Goal: Task Accomplishment & Management: Complete application form

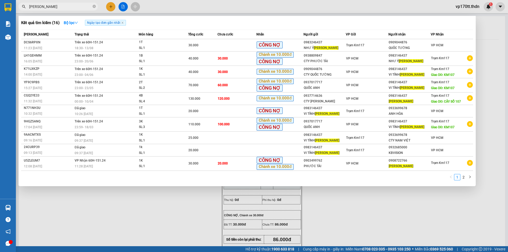
click at [65, 6] on input "[PERSON_NAME]" at bounding box center [60, 7] width 62 height 6
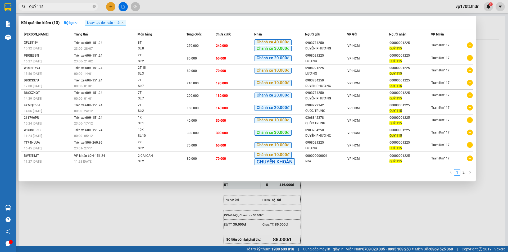
type input "QUÝ 115"
click at [114, 7] on div at bounding box center [254, 126] width 508 height 252
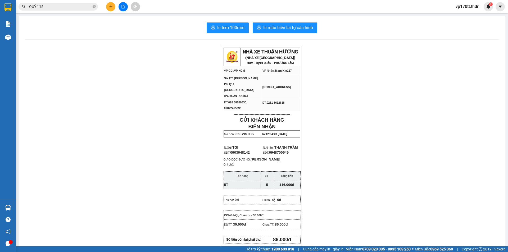
click at [114, 7] on button at bounding box center [110, 6] width 9 height 9
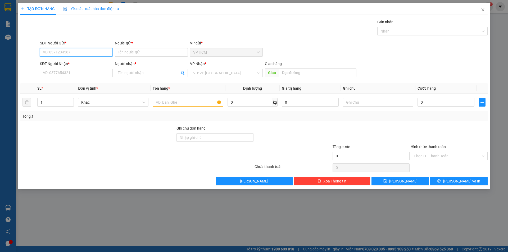
click at [88, 55] on input "SĐT Người Gửi *" at bounding box center [76, 52] width 73 height 8
click at [88, 61] on div "0903784250 - DUYÊN PHƯỢNG" at bounding box center [76, 63] width 66 height 6
type input "0903784250"
type input "DUYÊN PHƯỢNG"
type input "00000001225"
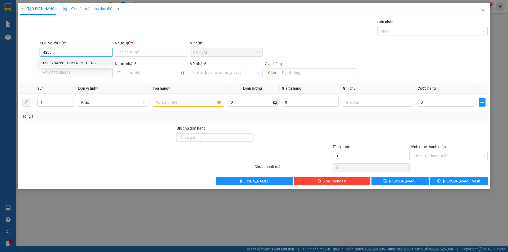
type input "QUÝ 115"
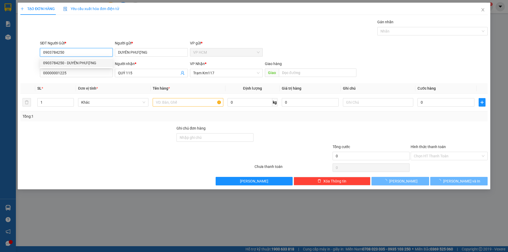
type input "270.000"
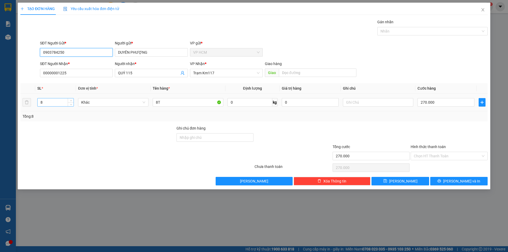
type input "0903784250"
drag, startPoint x: 63, startPoint y: 103, endPoint x: 0, endPoint y: 103, distance: 62.7
click at [0, 103] on div "TẠO ĐƠN HÀNG Yêu cầu xuất hóa đơn điện tử Transit Pickup Surcharge Ids Transit …" at bounding box center [254, 126] width 508 height 252
type input "2"
drag, startPoint x: 182, startPoint y: 102, endPoint x: 140, endPoint y: 95, distance: 42.3
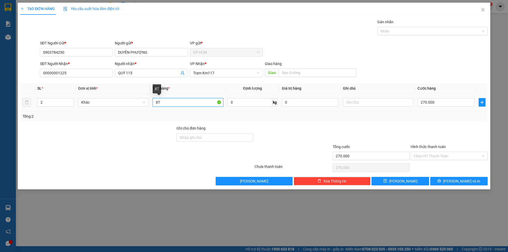
click at [45, 98] on tr "2 Khác 8T 0 kg 0 270.000" at bounding box center [253, 103] width 467 height 18
type input "2T"
click at [386, 27] on div "Nhãn" at bounding box center [432, 31] width 110 height 8
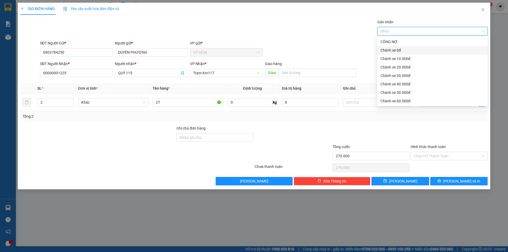
click at [394, 53] on div "Chành xe 0đ" at bounding box center [432, 50] width 110 height 8
click at [395, 59] on div "Chành xe 10.000đ" at bounding box center [432, 59] width 104 height 6
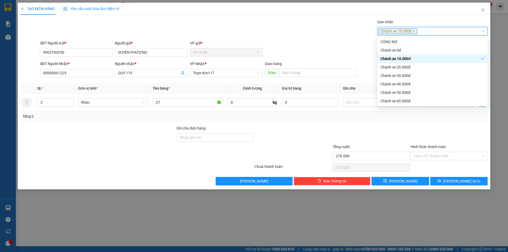
click at [312, 35] on div "Gán nhãn Chành xe 10.000đ" at bounding box center [263, 28] width 449 height 19
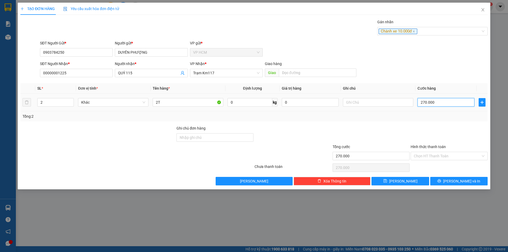
click at [435, 102] on input "270.000" at bounding box center [445, 102] width 57 height 8
type input "0"
type input "6"
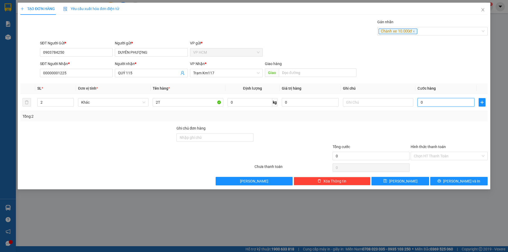
type input "6"
type input "06"
type input "60"
type input "060"
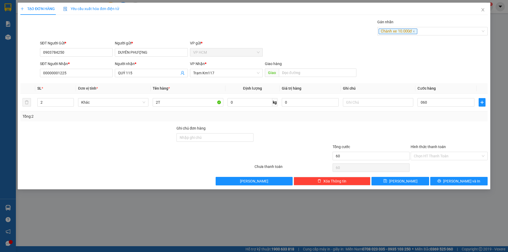
type input "60.000"
click at [429, 135] on div at bounding box center [449, 134] width 78 height 19
click at [430, 158] on input "Hình thức thanh toán" at bounding box center [446, 156] width 67 height 8
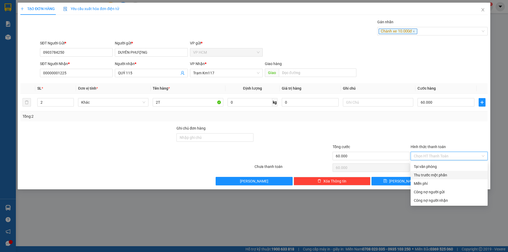
click at [427, 178] on div "Thu trước một phần" at bounding box center [448, 175] width 71 height 6
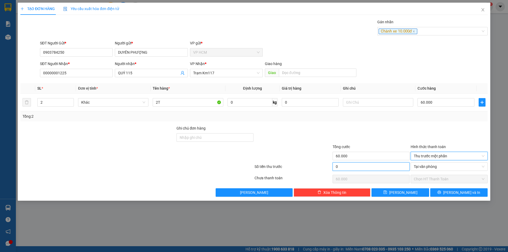
click at [369, 168] on input "0" at bounding box center [370, 166] width 77 height 8
type input "1"
type input "59.999"
type input "10"
type input "59.990"
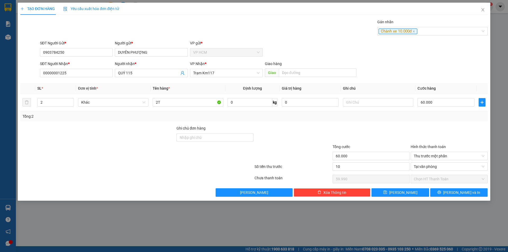
type input "10.000"
type input "50.000"
drag, startPoint x: 375, startPoint y: 136, endPoint x: 390, endPoint y: 148, distance: 19.4
click at [376, 136] on div at bounding box center [371, 134] width 78 height 19
click at [445, 196] on button "[PERSON_NAME] và In" at bounding box center [458, 192] width 57 height 8
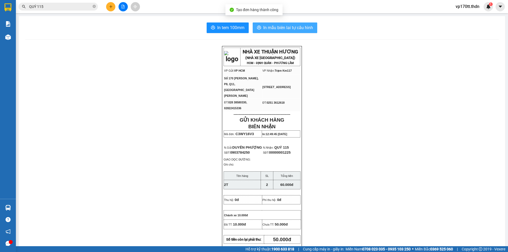
click at [277, 28] on span "In mẫu biên lai tự cấu hình" at bounding box center [288, 27] width 50 height 7
click at [294, 29] on span "In mẫu biên lai tự cấu hình" at bounding box center [288, 27] width 50 height 7
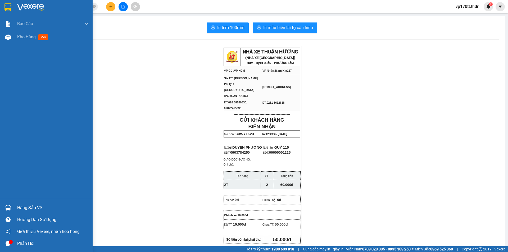
click at [0, 201] on div "Hàng sắp về Hướng dẫn sử dụng Giới thiệu Vexere, nhận hoa hồng Phản hồi" at bounding box center [46, 224] width 93 height 50
click at [0, 210] on div "Hàng sắp về" at bounding box center [46, 208] width 93 height 12
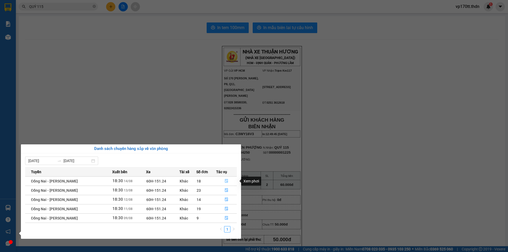
click at [229, 184] on button "button" at bounding box center [226, 181] width 20 height 8
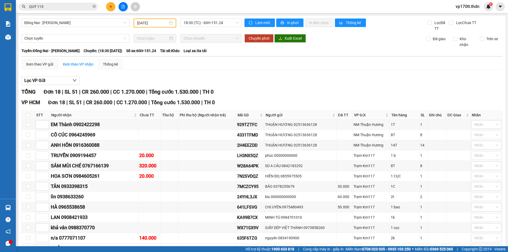
click at [83, 245] on div "THÔNG 0753713668" at bounding box center [94, 248] width 86 height 7
click at [108, 9] on button at bounding box center [110, 6] width 9 height 9
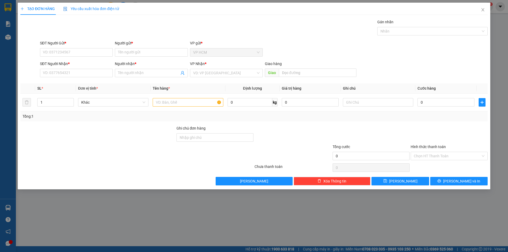
click at [160, 61] on form "SĐT Người Gửi * VD: 0371234567 Người gửi * Tên người gửi VP gửi * VP HCM SĐT Ng…" at bounding box center [253, 59] width 467 height 39
click at [160, 53] on input "Người gửi *" at bounding box center [151, 52] width 73 height 8
type input "D"
type input "ĐÌNH VIÊN"
click at [85, 56] on input "SĐT Người Gửi *" at bounding box center [76, 52] width 73 height 8
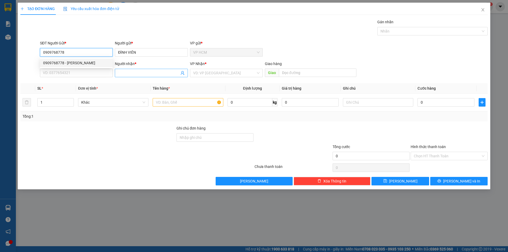
type input "0909768778"
click at [141, 77] on span at bounding box center [151, 73] width 73 height 8
click at [87, 47] on div "SĐT Người Gửi *" at bounding box center [76, 44] width 73 height 8
click at [85, 55] on input "0909768778" at bounding box center [76, 52] width 73 height 8
click at [88, 67] on div "0909768778 - [PERSON_NAME]" at bounding box center [76, 63] width 73 height 8
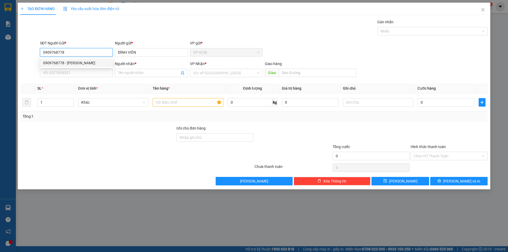
type input "[PERSON_NAME]"
type input "0833243625"
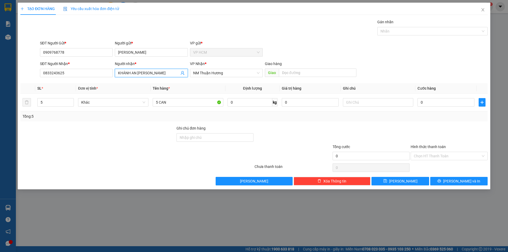
click at [176, 72] on input "KHÁNH AN [PERSON_NAME]" at bounding box center [148, 73] width 61 height 6
type input "[PERSON_NAME]"
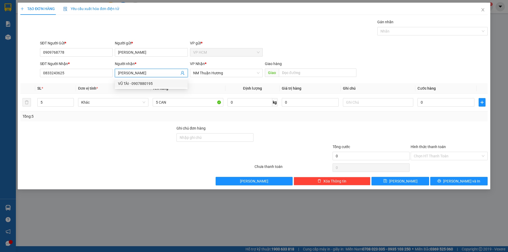
click at [159, 80] on div "VŨ TÀI - 0907880195" at bounding box center [151, 83] width 73 height 8
type input "0907880195"
type input "[PERSON_NAME]"
click at [175, 103] on input "5 CAN" at bounding box center [188, 102] width 70 height 8
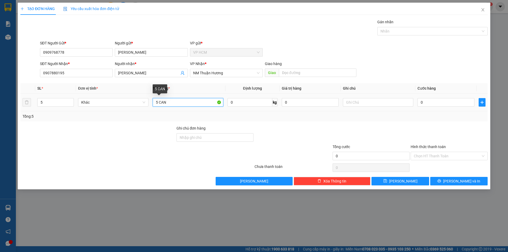
click at [175, 103] on input "5 CAN" at bounding box center [188, 102] width 70 height 8
type input "1 CAN"
click at [49, 101] on input "5" at bounding box center [56, 102] width 36 height 8
type input "1"
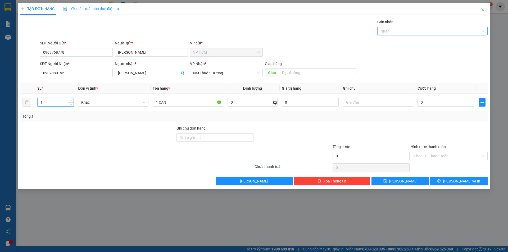
click at [430, 27] on div "Nhãn" at bounding box center [432, 31] width 110 height 8
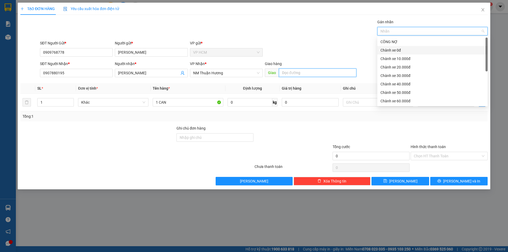
click at [296, 72] on input "text" at bounding box center [317, 72] width 77 height 8
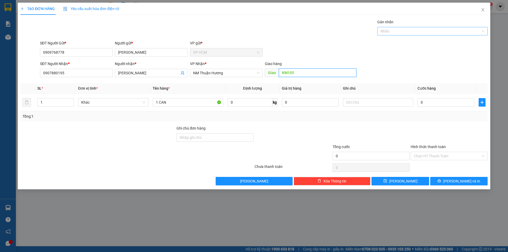
click at [426, 34] on div at bounding box center [429, 31] width 102 height 6
type input "KM105"
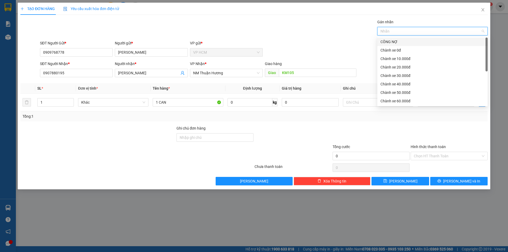
click at [388, 43] on div "CÔNG NỢ" at bounding box center [432, 42] width 104 height 6
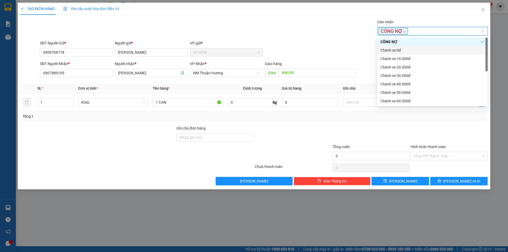
click at [335, 44] on div "SĐT Người Gửi * 0909768778 Người gửi * [PERSON_NAME] VP gửi * VP HCM" at bounding box center [263, 49] width 449 height 19
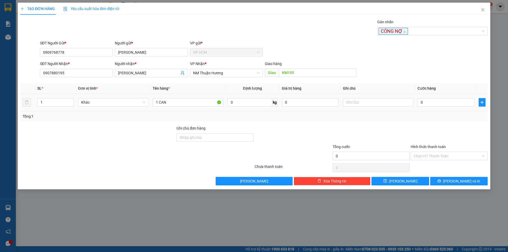
click at [423, 96] on td "0" at bounding box center [445, 103] width 61 height 18
click at [437, 106] on input "0" at bounding box center [445, 102] width 57 height 8
type input "3"
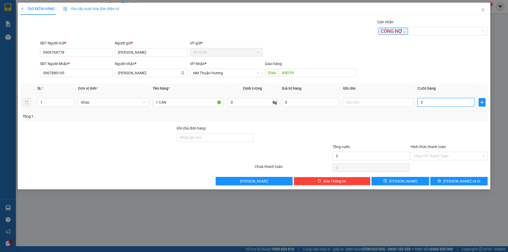
type input "30"
type input "30.000"
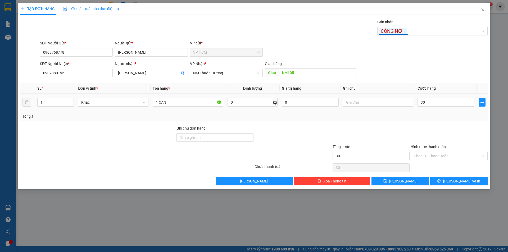
type input "30.000"
click at [431, 130] on div at bounding box center [449, 134] width 78 height 19
click at [432, 153] on input "Hình thức thanh toán" at bounding box center [446, 156] width 67 height 8
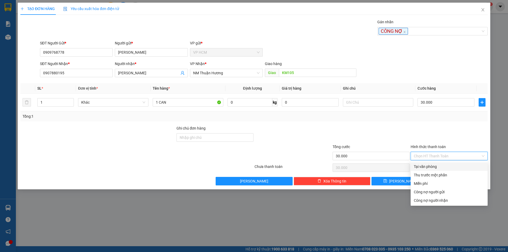
click at [433, 165] on div "Tại văn phòng" at bounding box center [448, 167] width 71 height 6
type input "0"
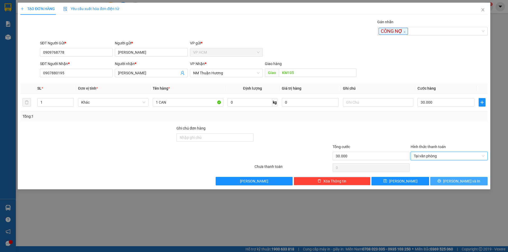
click at [441, 183] on icon "printer" at bounding box center [439, 181] width 4 height 4
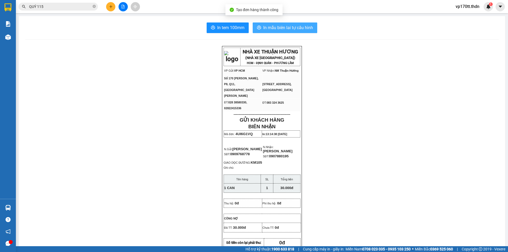
click at [290, 30] on span "In mẫu biên lai tự cấu hình" at bounding box center [288, 27] width 50 height 7
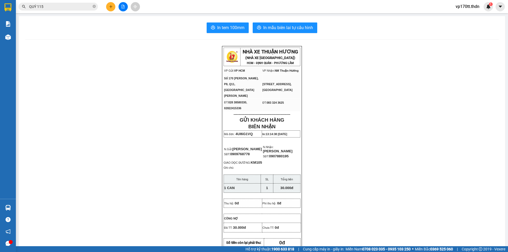
click at [121, 6] on icon "file-add" at bounding box center [123, 7] width 4 height 4
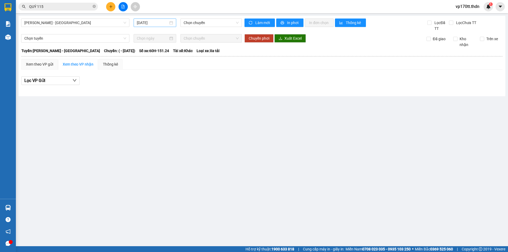
click at [159, 23] on input "[DATE]" at bounding box center [152, 23] width 31 height 6
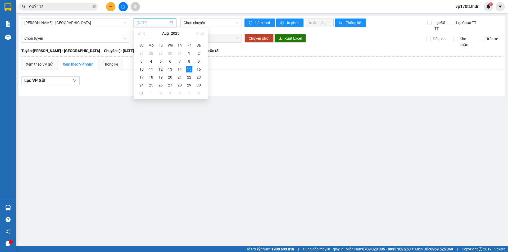
click at [161, 70] on div "12" at bounding box center [160, 69] width 6 height 6
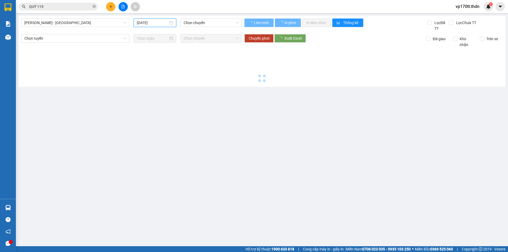
type input "[DATE]"
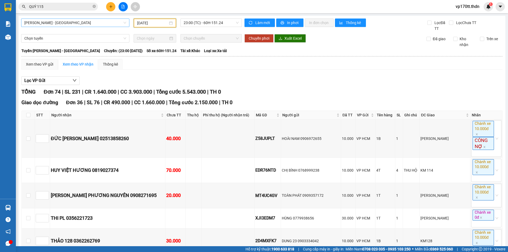
click at [96, 21] on span "[PERSON_NAME] - [GEOGRAPHIC_DATA]" at bounding box center [75, 23] width 102 height 8
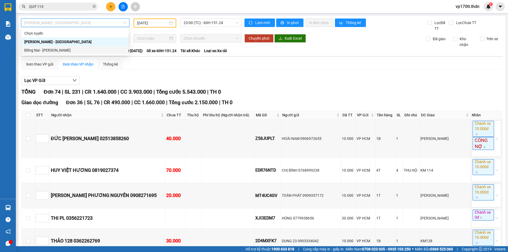
click at [55, 48] on div "Đồng Nai - [PERSON_NAME]" at bounding box center [74, 50] width 101 height 6
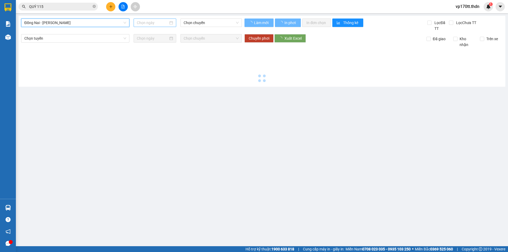
click at [153, 24] on input at bounding box center [152, 23] width 31 height 6
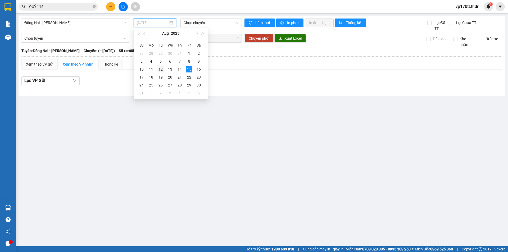
click at [161, 70] on div "12" at bounding box center [160, 69] width 6 height 6
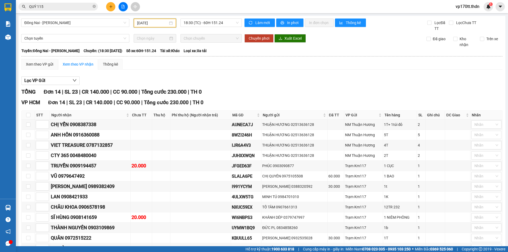
click at [166, 26] on div "[DATE]" at bounding box center [154, 23] width 43 height 9
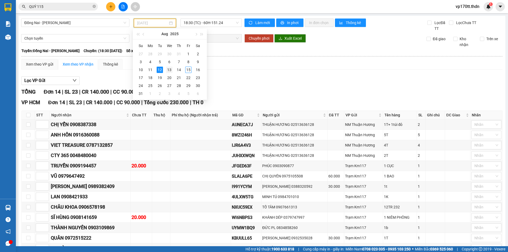
click at [168, 71] on div "13" at bounding box center [169, 70] width 6 height 6
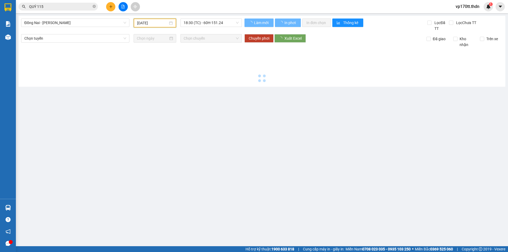
type input "[DATE]"
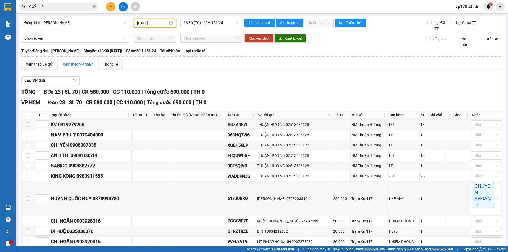
click at [69, 4] on input "QUÝ 115" at bounding box center [60, 7] width 62 height 6
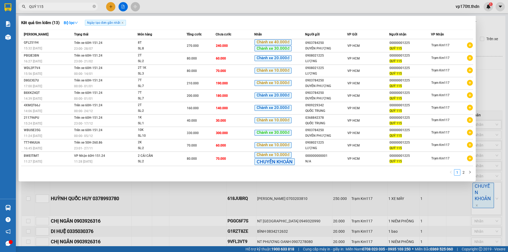
click at [69, 4] on input "QUÝ 115" at bounding box center [60, 7] width 62 height 6
click at [108, 6] on div at bounding box center [254, 126] width 508 height 252
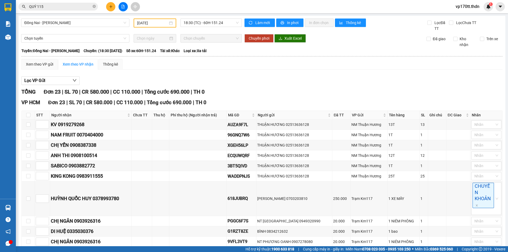
click at [108, 6] on button at bounding box center [110, 6] width 9 height 9
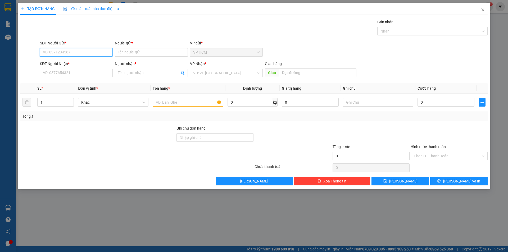
click at [82, 52] on input "SĐT Người Gửi *" at bounding box center [76, 52] width 73 height 8
click at [106, 52] on input "SĐT Người Gửi *" at bounding box center [76, 52] width 73 height 8
click at [151, 54] on input "Người gửi *" at bounding box center [151, 52] width 73 height 8
click at [480, 6] on span "Close" at bounding box center [482, 10] width 15 height 15
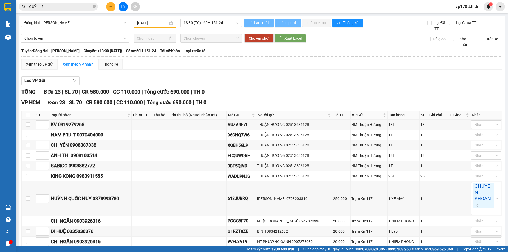
click at [67, 6] on input "QUÝ 115" at bounding box center [60, 7] width 62 height 6
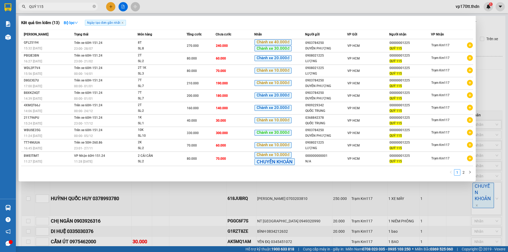
click at [67, 6] on input "QUÝ 115" at bounding box center [60, 7] width 62 height 6
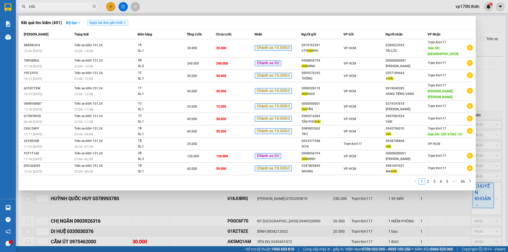
type input "HẢI"
click at [108, 3] on div at bounding box center [254, 126] width 508 height 252
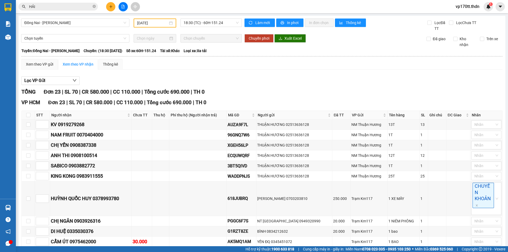
click at [108, 3] on button at bounding box center [110, 6] width 9 height 9
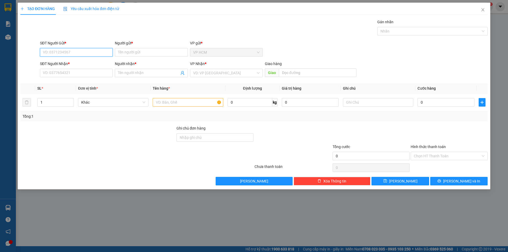
click at [78, 54] on input "SĐT Người Gửi *" at bounding box center [76, 52] width 73 height 8
click at [76, 70] on div "0775802441 - HẢI" at bounding box center [76, 71] width 66 height 6
type input "0775802441"
type input "HẢI"
type input "02513858260"
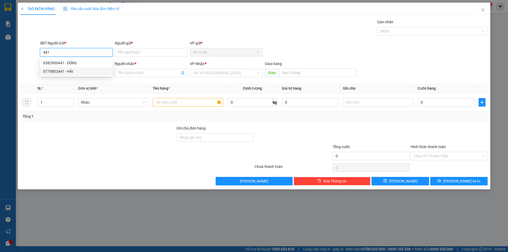
type input "[PERSON_NAME]"
type input "130.000"
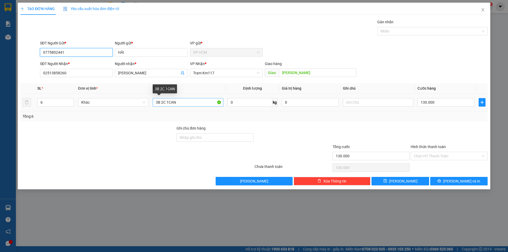
type input "0775802441"
drag, startPoint x: 182, startPoint y: 101, endPoint x: 41, endPoint y: 101, distance: 140.9
click at [46, 101] on tr "6 Khác 3B 2C 1CAN 0 kg 0 130.000" at bounding box center [253, 103] width 467 height 18
type input "5B 5CAN"
click at [42, 104] on input "6" at bounding box center [56, 102] width 36 height 8
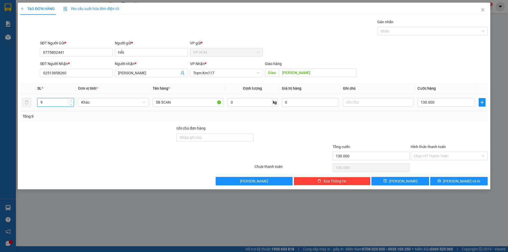
type input "10"
drag, startPoint x: 430, startPoint y: 33, endPoint x: 428, endPoint y: 30, distance: 3.8
click at [429, 33] on div at bounding box center [429, 31] width 102 height 6
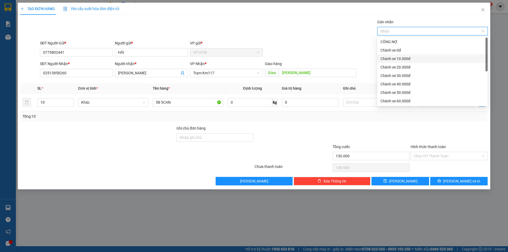
click at [407, 66] on div "Chành xe 20.000đ" at bounding box center [432, 67] width 104 height 6
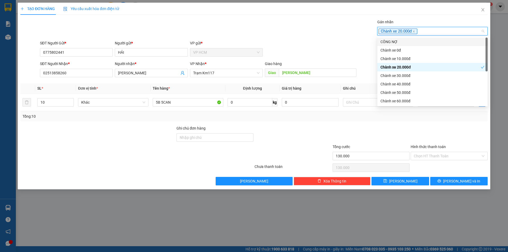
drag, startPoint x: 399, startPoint y: 41, endPoint x: 340, endPoint y: 42, distance: 59.2
click at [398, 41] on div "CÔNG NỢ" at bounding box center [432, 42] width 104 height 6
click at [309, 42] on div "SĐT Người Gửi * 0775802441 Người gửi * HẢI VP gửi * VP HCM" at bounding box center [263, 49] width 449 height 19
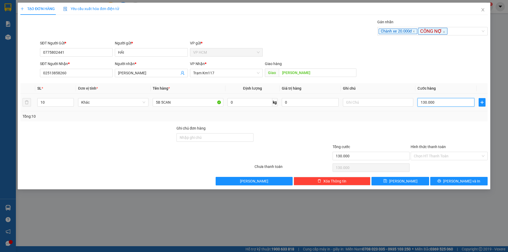
click at [442, 105] on input "130.000" at bounding box center [445, 102] width 57 height 8
type input "2"
type input "22"
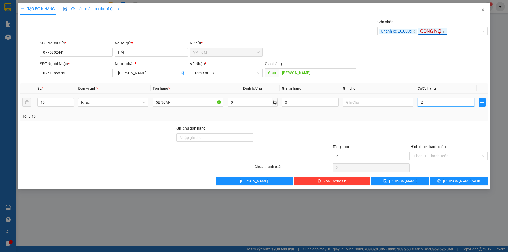
type input "22"
type input "220"
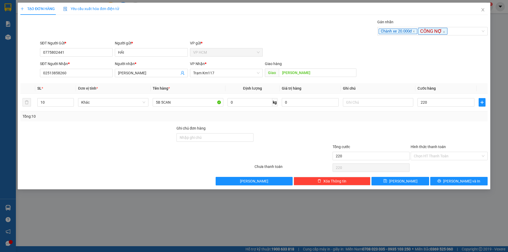
type input "220.000"
click at [444, 118] on div "Tổng: 10" at bounding box center [253, 116] width 463 height 6
click at [433, 153] on input "Hình thức thanh toán" at bounding box center [446, 156] width 67 height 8
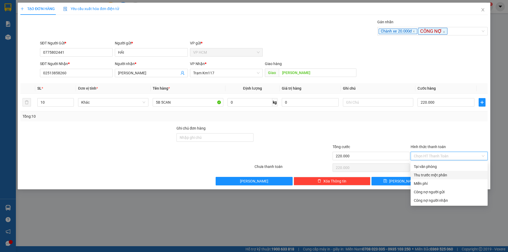
click at [416, 174] on div "Thu trước một phần" at bounding box center [448, 175] width 71 height 6
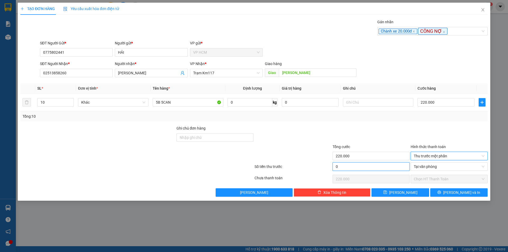
click at [358, 163] on input "0" at bounding box center [370, 166] width 77 height 8
type input "2"
type input "219.998"
type input "20"
type input "219.980"
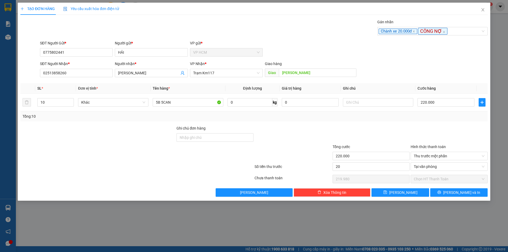
type input "20.000"
type input "200.000"
click at [360, 126] on div at bounding box center [371, 134] width 78 height 19
click at [458, 192] on span "[PERSON_NAME] và In" at bounding box center [461, 193] width 37 height 6
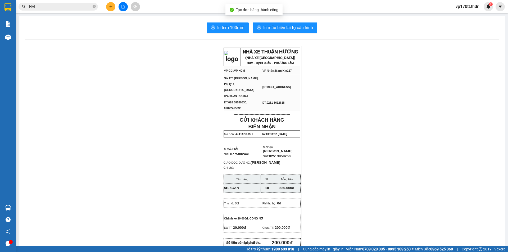
click at [293, 21] on div "In tem 100mm In mẫu biên lai tự cấu hình NHÀ XE THUẬN HƯƠNG (NHÀ XE [GEOGRAPHIC…" at bounding box center [262, 245] width 486 height 458
click at [294, 25] on button "In mẫu biên lai tự cấu hình" at bounding box center [284, 27] width 65 height 11
click at [113, 7] on button at bounding box center [110, 6] width 9 height 9
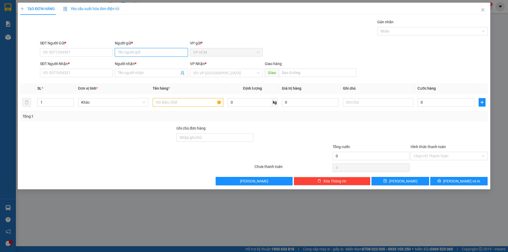
click at [147, 50] on input "Người gửi *" at bounding box center [151, 52] width 73 height 8
type input "PHAM DUY"
click at [149, 63] on div "[PERSON_NAME] - 0398557466" at bounding box center [151, 63] width 66 height 6
type input "0398557466"
type input "[PERSON_NAME]"
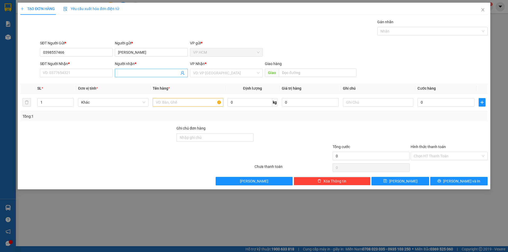
click at [182, 75] on icon "user-add" at bounding box center [182, 73] width 4 height 4
click at [187, 54] on span "CHÚ TIẾN" at bounding box center [193, 54] width 16 height 4
type input "0374750671"
type input "CHÚ TIẾN"
click at [185, 99] on input "text" at bounding box center [188, 102] width 70 height 8
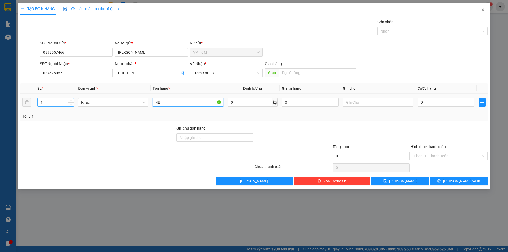
type input "4B"
click at [53, 104] on input "1" at bounding box center [56, 102] width 36 height 8
type input "4"
click at [428, 35] on div "Nhãn" at bounding box center [432, 31] width 110 height 8
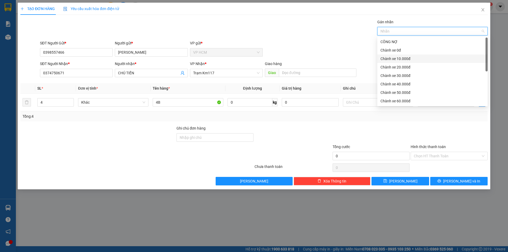
drag, startPoint x: 404, startPoint y: 50, endPoint x: 360, endPoint y: 47, distance: 44.0
click at [403, 50] on div "Chành xe 0đ" at bounding box center [432, 50] width 104 height 6
drag, startPoint x: 305, startPoint y: 38, endPoint x: 401, endPoint y: 123, distance: 128.8
click at [305, 38] on div "Transit Pickup Surcharge Ids Transit Deliver Surcharge Ids Transit Deliver Surc…" at bounding box center [253, 102] width 467 height 166
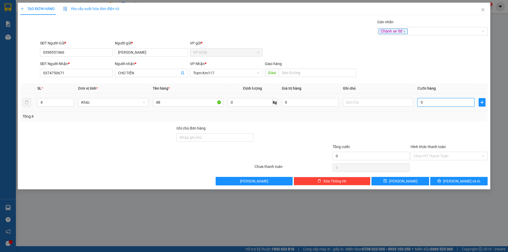
click at [419, 102] on input "0" at bounding box center [445, 102] width 57 height 8
click at [452, 104] on input "0" at bounding box center [445, 102] width 57 height 8
type input "01"
type input "1"
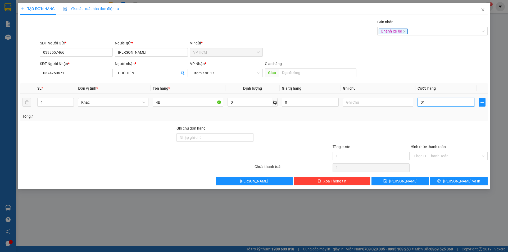
type input "014"
type input "14"
type input "0.140"
type input "140"
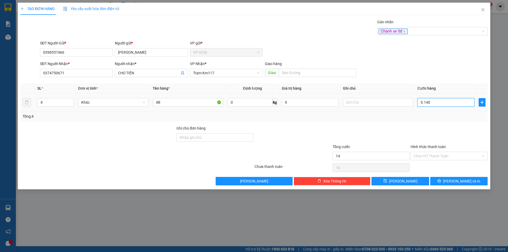
type input "140"
type input "140.000"
drag, startPoint x: 433, startPoint y: 131, endPoint x: 431, endPoint y: 145, distance: 14.4
click at [432, 132] on div at bounding box center [449, 134] width 78 height 19
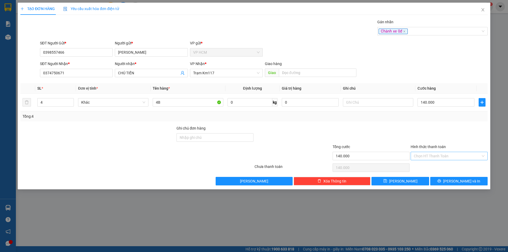
click at [436, 156] on input "Hình thức thanh toán" at bounding box center [446, 156] width 67 height 8
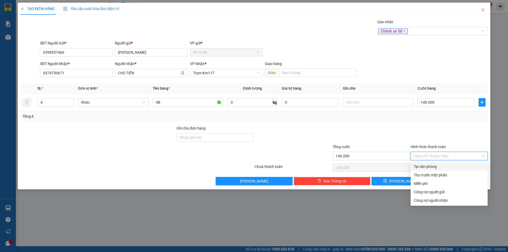
click at [431, 169] on div "Tại văn phòng" at bounding box center [448, 167] width 71 height 6
type input "0"
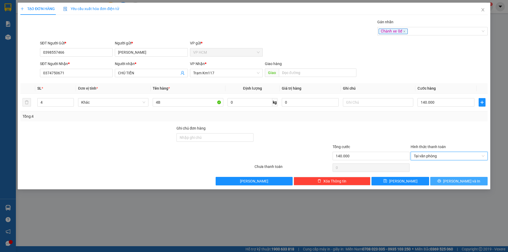
click at [451, 178] on button "[PERSON_NAME] và In" at bounding box center [458, 181] width 57 height 8
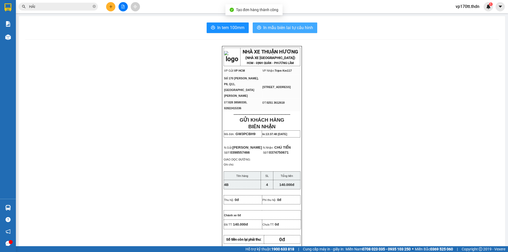
click at [286, 26] on span "In mẫu biên lai tự cấu hình" at bounding box center [288, 27] width 50 height 7
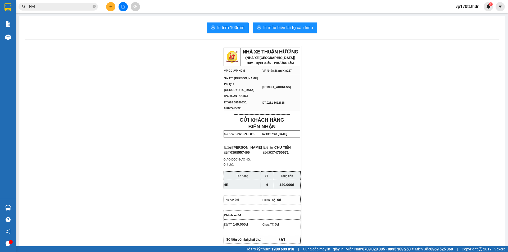
click at [113, 4] on button at bounding box center [110, 6] width 9 height 9
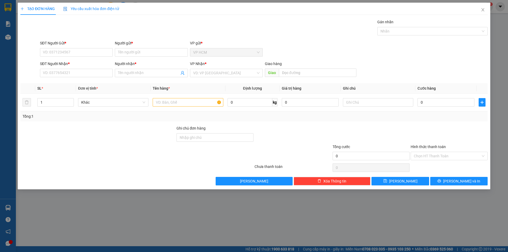
click at [132, 47] on div "Người gửi *" at bounding box center [151, 44] width 73 height 8
click at [136, 53] on input "Người gửi *" at bounding box center [151, 52] width 73 height 8
type input "[PERSON_NAME]"
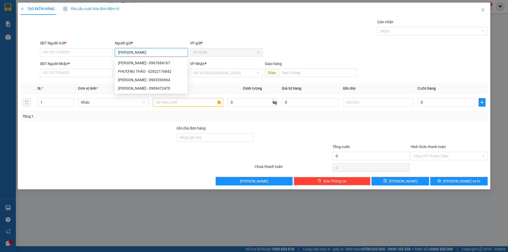
click at [142, 63] on div "[PERSON_NAME] - 0967684167" at bounding box center [151, 63] width 66 height 6
type input "0967684167"
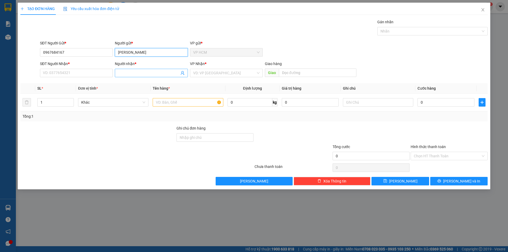
type input "[PERSON_NAME]"
click at [181, 75] on icon "user-add" at bounding box center [182, 73] width 4 height 4
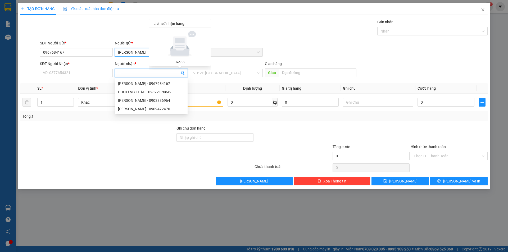
click at [141, 49] on input "[PERSON_NAME]" at bounding box center [151, 52] width 73 height 8
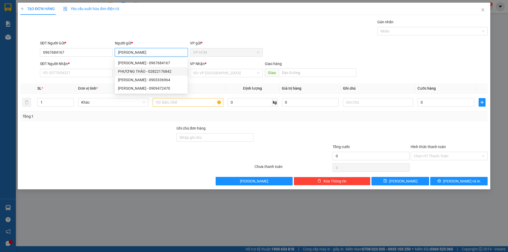
click at [155, 72] on div "PHƯƠNG THẢO - 02822176842" at bounding box center [151, 71] width 66 height 6
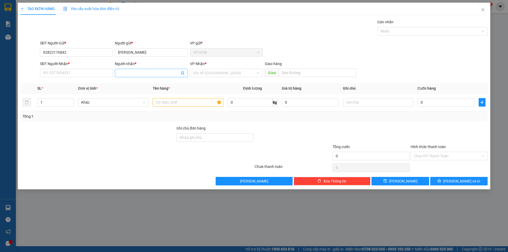
click at [184, 74] on icon "user-add" at bounding box center [182, 73] width 3 height 4
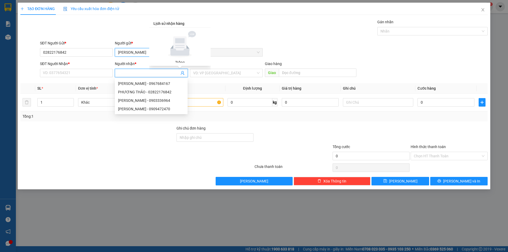
click at [141, 55] on input "[PERSON_NAME]" at bounding box center [151, 52] width 73 height 8
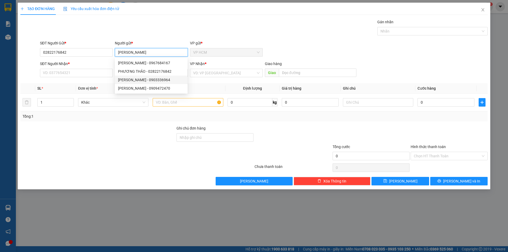
click at [150, 81] on div "[PERSON_NAME] - 0903336964" at bounding box center [151, 80] width 66 height 6
type input "0903336964"
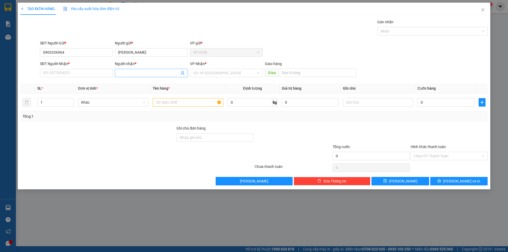
click at [184, 72] on icon "user-add" at bounding box center [182, 73] width 4 height 4
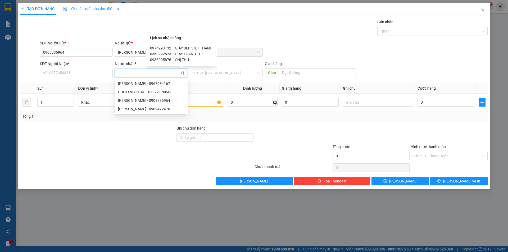
click at [172, 46] on span "-" at bounding box center [172, 48] width 1 height 4
type input "0974293132"
type input "GIÀY DÉP VIỆT THÀNH"
type input "[PERSON_NAME]"
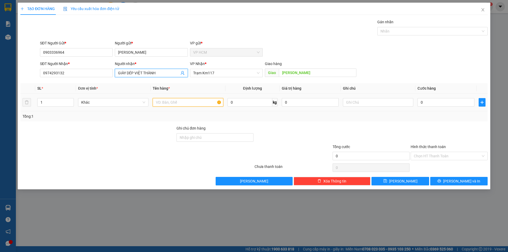
click at [209, 103] on input "text" at bounding box center [188, 102] width 70 height 8
type input "1B"
click at [370, 35] on div "Gán nhãn Nhãn" at bounding box center [263, 28] width 449 height 19
click at [400, 27] on div "Nhãn" at bounding box center [432, 31] width 110 height 8
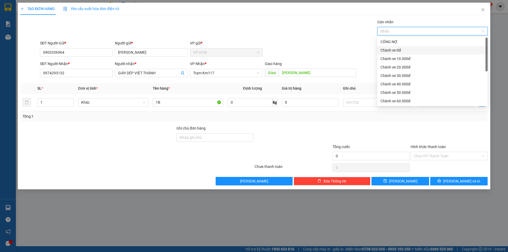
click at [398, 52] on div "Chành xe 0đ" at bounding box center [432, 50] width 104 height 6
click at [274, 30] on div "Gán nhãn Chành xe 0đ" at bounding box center [263, 28] width 449 height 19
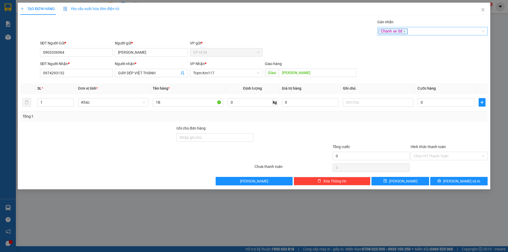
click at [414, 30] on div "Chành xe 0đ" at bounding box center [429, 31] width 102 height 6
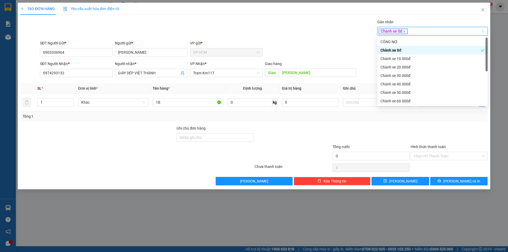
click at [404, 49] on div "Chành xe 0đ" at bounding box center [430, 50] width 100 height 6
click at [401, 57] on div "Chành xe 10.000đ" at bounding box center [432, 59] width 104 height 6
click at [317, 39] on div "Transit Pickup Surcharge Ids Transit Deliver Surcharge Ids Transit Deliver Surc…" at bounding box center [253, 102] width 467 height 166
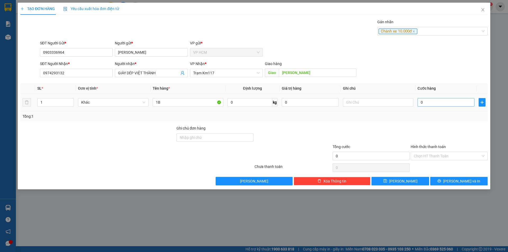
click at [432, 107] on div "0" at bounding box center [445, 102] width 57 height 11
click at [431, 105] on input "0" at bounding box center [445, 102] width 57 height 8
type input "4"
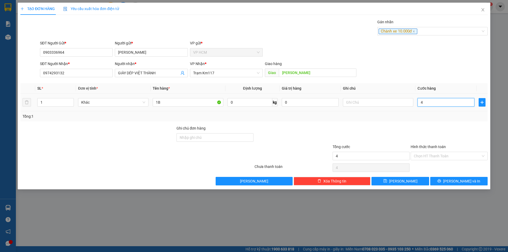
type input "40"
type input "40.000"
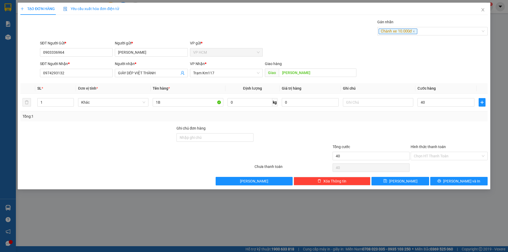
type input "40.000"
click at [434, 141] on div at bounding box center [449, 134] width 78 height 19
click at [439, 159] on input "Hình thức thanh toán" at bounding box center [446, 156] width 67 height 8
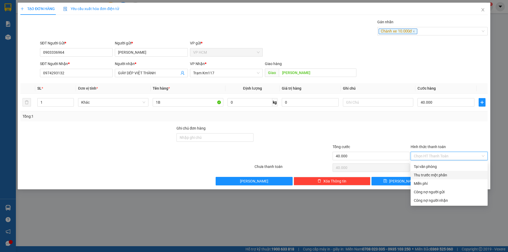
click at [431, 174] on div "Thu trước một phần" at bounding box center [448, 175] width 71 height 6
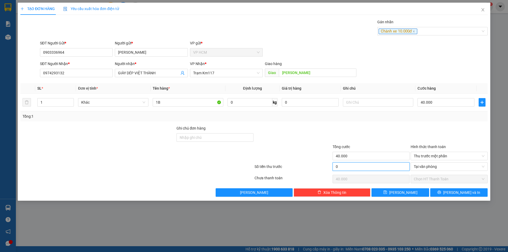
click at [362, 168] on input "0" at bounding box center [370, 166] width 77 height 8
click at [455, 187] on div "Transit Pickup Surcharge Ids Transit Deliver Surcharge Ids Transit Deliver Surc…" at bounding box center [253, 108] width 467 height 178
drag, startPoint x: 459, startPoint y: 188, endPoint x: 319, endPoint y: 140, distance: 147.7
click at [459, 188] on div "Transit Pickup Surcharge Ids Transit Deliver Surcharge Ids Transit Deliver Surc…" at bounding box center [253, 108] width 467 height 178
click at [463, 192] on span "[PERSON_NAME] và In" at bounding box center [461, 193] width 37 height 6
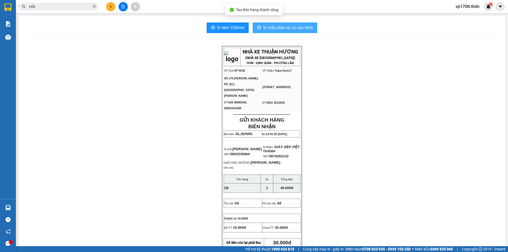
click at [271, 26] on span "In mẫu biên lai tự cấu hình" at bounding box center [288, 27] width 50 height 7
click at [303, 25] on span "In mẫu biên lai tự cấu hình" at bounding box center [288, 27] width 50 height 7
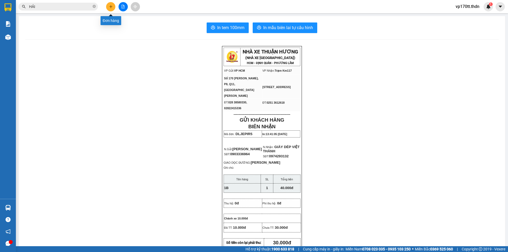
click at [111, 5] on icon "plus" at bounding box center [111, 7] width 4 height 4
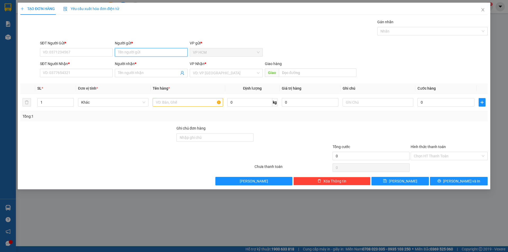
click at [141, 56] on input "Người gửi *" at bounding box center [151, 52] width 73 height 8
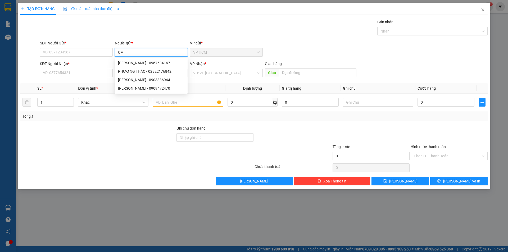
type input "CMC"
click at [147, 62] on div "CTY CMC - 02838105457" at bounding box center [151, 63] width 66 height 6
type input "02838105457"
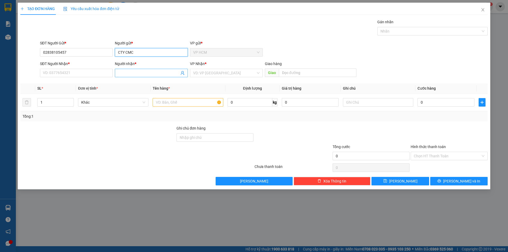
type input "CTY CMC"
click at [184, 75] on span at bounding box center [182, 73] width 4 height 6
click at [182, 72] on icon "user-add" at bounding box center [182, 73] width 4 height 4
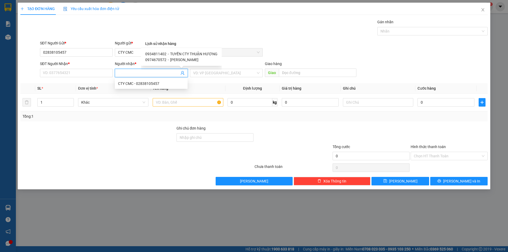
click at [186, 53] on span "TUYỀN CTY THUẬN HƯƠNG" at bounding box center [193, 54] width 47 height 4
type input "0934811402"
type input "TUYỀN CTY THUẬN HƯƠNG"
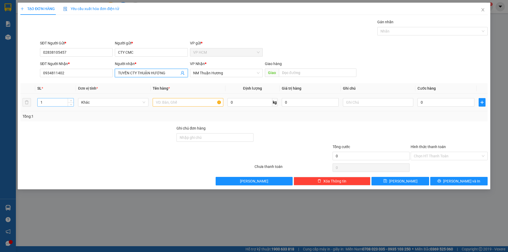
click at [65, 99] on input "1" at bounding box center [56, 102] width 36 height 8
type input "10"
click at [411, 31] on div at bounding box center [429, 31] width 102 height 6
type input "10B CHỐNG ẨM"
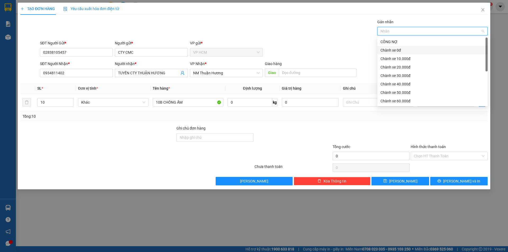
click at [392, 53] on div "Chành xe 0đ" at bounding box center [432, 50] width 110 height 8
drag, startPoint x: 270, startPoint y: 34, endPoint x: 372, endPoint y: 93, distance: 117.7
click at [271, 34] on div "Gán nhãn Chành xe 0đ" at bounding box center [263, 28] width 449 height 19
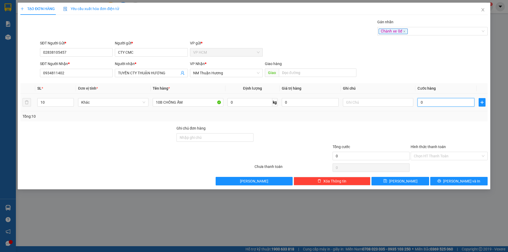
click at [437, 103] on input "0" at bounding box center [445, 102] width 57 height 8
click at [438, 155] on input "Hình thức thanh toán" at bounding box center [446, 156] width 67 height 8
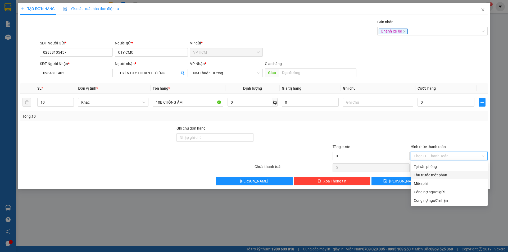
click at [429, 178] on div "Thu trước một phần" at bounding box center [448, 175] width 71 height 6
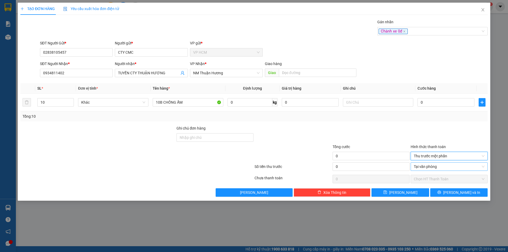
click at [429, 163] on span "Tại văn phòng" at bounding box center [448, 167] width 71 height 8
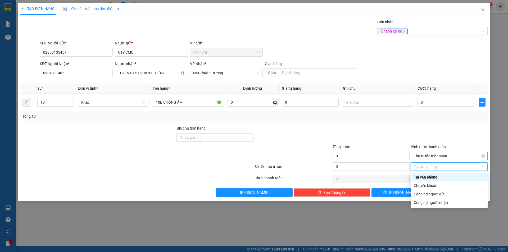
click at [430, 154] on span "Thu trước một phần" at bounding box center [448, 156] width 71 height 8
click at [428, 183] on div "Miễn phí" at bounding box center [448, 184] width 71 height 6
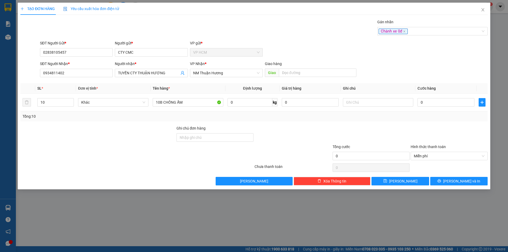
click at [415, 135] on div at bounding box center [449, 134] width 78 height 19
click at [462, 182] on span "[PERSON_NAME] và In" at bounding box center [461, 181] width 37 height 6
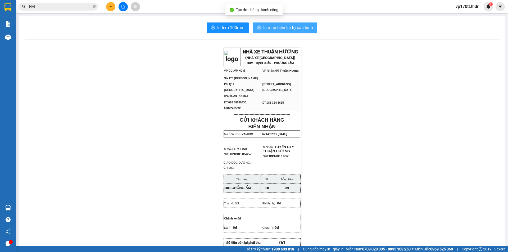
click at [280, 23] on button "In mẫu biên lai tự cấu hình" at bounding box center [284, 27] width 65 height 11
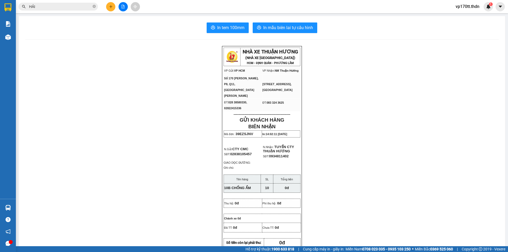
click at [108, 7] on button at bounding box center [110, 6] width 9 height 9
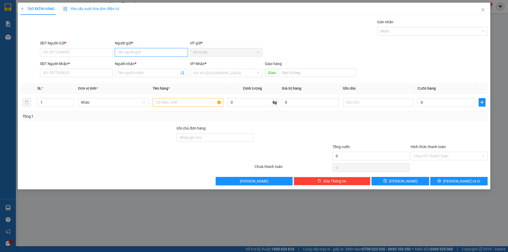
click at [149, 54] on input "Người gửi *" at bounding box center [151, 52] width 73 height 8
type input "CHI NGAN"
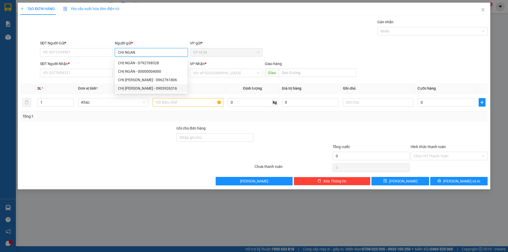
click at [156, 87] on div "CHỊ [PERSON_NAME] - 0903926316" at bounding box center [151, 88] width 66 height 6
type input "0903926316"
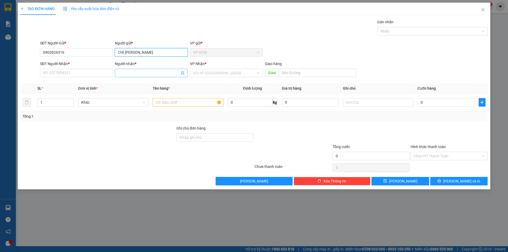
type input "CHỊ [PERSON_NAME]"
click at [182, 71] on icon "user-add" at bounding box center [182, 73] width 3 height 4
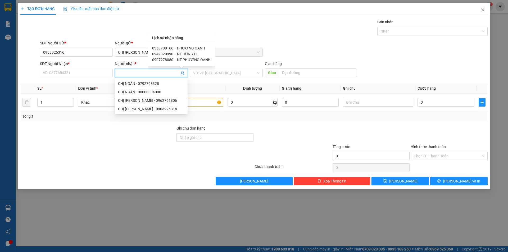
click at [174, 53] on span "-" at bounding box center [174, 54] width 1 height 4
type input "0949320990"
type input "NT HỒNG PL"
type input "[PERSON_NAME]"
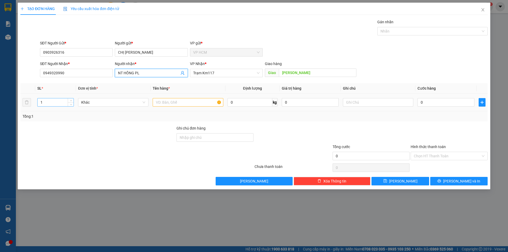
click at [59, 98] on input "1" at bounding box center [56, 102] width 36 height 8
click at [162, 104] on input "text" at bounding box center [188, 102] width 70 height 8
click at [44, 104] on input "4" at bounding box center [56, 102] width 36 height 8
type input "3"
click at [185, 104] on input "text" at bounding box center [188, 102] width 70 height 8
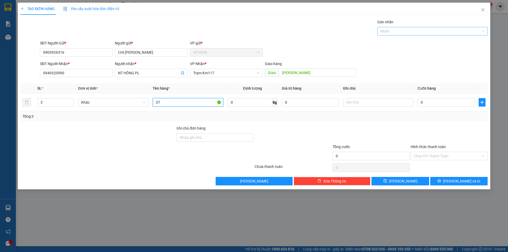
click at [444, 34] on div at bounding box center [429, 31] width 102 height 6
type input "3T"
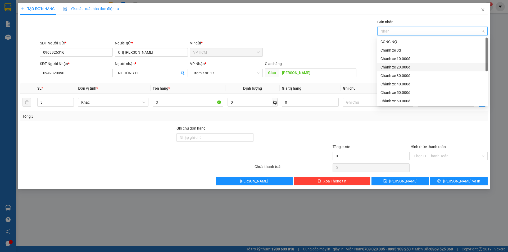
click at [394, 64] on div "Chành xe 20.000đ" at bounding box center [432, 67] width 110 height 8
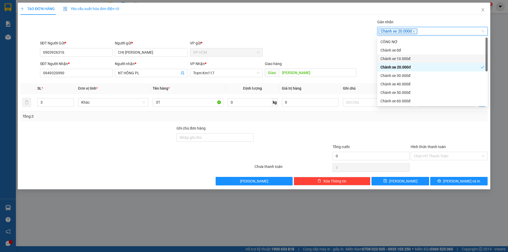
click at [392, 58] on div "Chành xe 10.000đ" at bounding box center [432, 59] width 104 height 6
click at [394, 64] on div "Chành xe 20.000đ" at bounding box center [432, 67] width 110 height 8
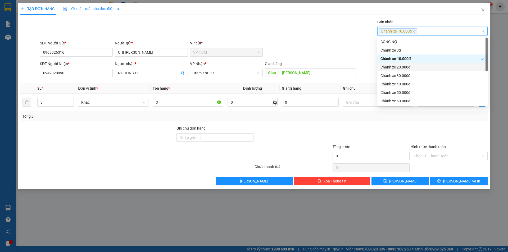
click at [329, 41] on div "SĐT Người Gửi * 0903926316 Người gửi * CHỊ NGÂN VP gửi * VP HCM" at bounding box center [263, 49] width 449 height 19
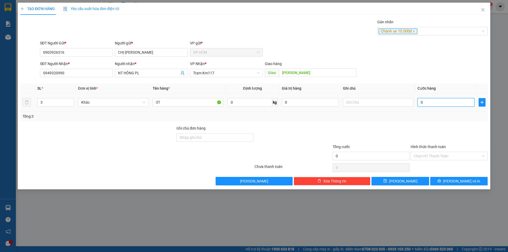
click at [434, 106] on input "0" at bounding box center [445, 102] width 57 height 8
type input "0"
click at [446, 132] on div at bounding box center [449, 134] width 78 height 19
drag, startPoint x: 437, startPoint y: 152, endPoint x: 436, endPoint y: 157, distance: 5.0
click at [437, 153] on div "Chọn HT Thanh Toán" at bounding box center [448, 156] width 77 height 8
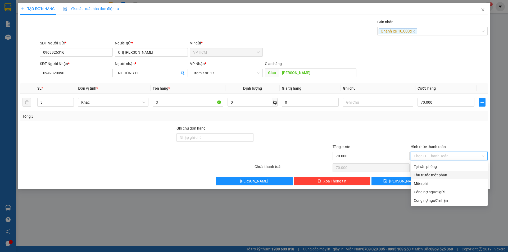
click at [429, 176] on div "Thu trước một phần" at bounding box center [448, 175] width 71 height 6
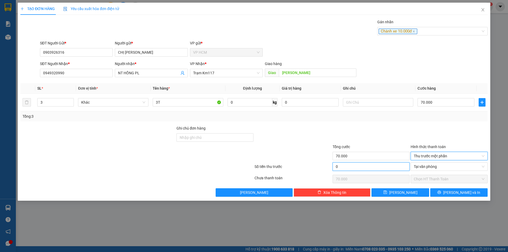
click at [374, 163] on input "0" at bounding box center [370, 166] width 77 height 8
drag, startPoint x: 385, startPoint y: 126, endPoint x: 446, endPoint y: 185, distance: 85.3
click at [385, 126] on div at bounding box center [371, 134] width 78 height 19
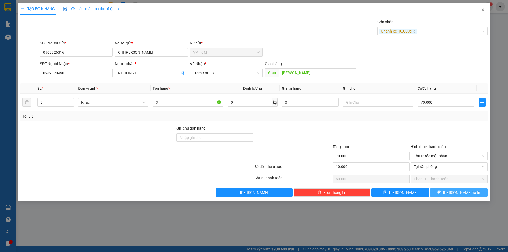
click at [453, 191] on button "[PERSON_NAME] và In" at bounding box center [458, 192] width 57 height 8
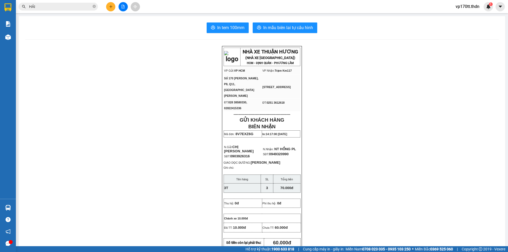
click at [294, 31] on button "In mẫu biên lai tự cấu hình" at bounding box center [284, 27] width 65 height 11
click at [111, 3] on button at bounding box center [110, 6] width 9 height 9
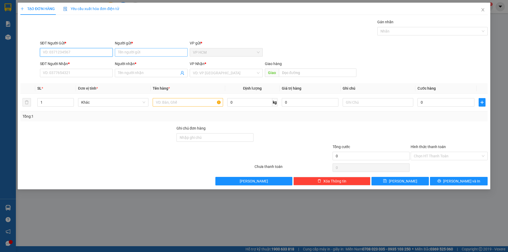
drag, startPoint x: 125, startPoint y: 44, endPoint x: 130, endPoint y: 51, distance: 8.6
click at [125, 45] on div "Người gửi *" at bounding box center [151, 43] width 73 height 6
click at [125, 48] on input "Người gửi *" at bounding box center [151, 52] width 73 height 8
click at [130, 51] on input "Người gửi *" at bounding box center [151, 52] width 73 height 8
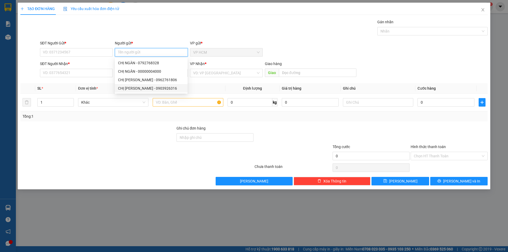
click at [144, 88] on div "CHỊ [PERSON_NAME] - 0903926316" at bounding box center [151, 88] width 66 height 6
type input "0903926316"
type input "CHỊ [PERSON_NAME]"
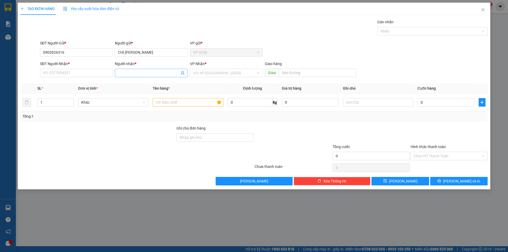
click at [181, 73] on icon "user-add" at bounding box center [182, 73] width 4 height 4
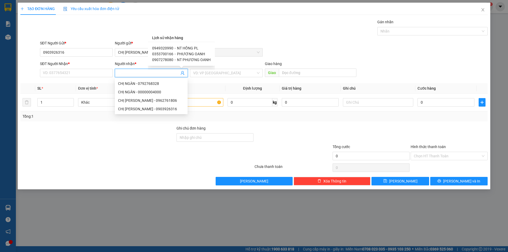
click at [187, 54] on span "PHƯƠNG OANH" at bounding box center [191, 54] width 28 height 4
type input "0353700166"
type input "PHƯƠNG OANH"
type input "[PERSON_NAME]"
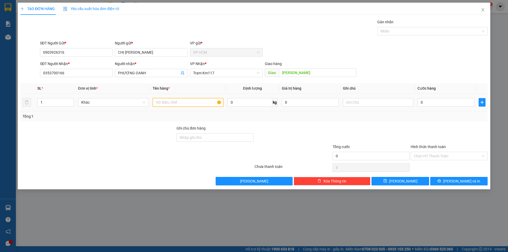
click at [201, 103] on input "text" at bounding box center [188, 102] width 70 height 8
type input "1T"
click at [408, 25] on div "Gán nhãn" at bounding box center [432, 23] width 110 height 8
click at [408, 37] on div "Gán nhãn Nhãn" at bounding box center [432, 28] width 110 height 19
click at [408, 31] on div at bounding box center [429, 31] width 102 height 6
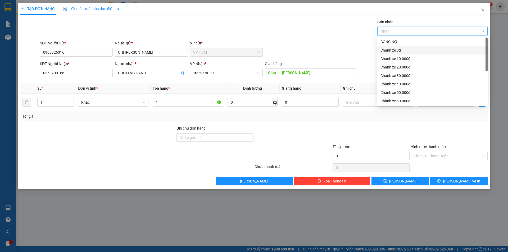
click at [394, 53] on div "Chành xe 0đ" at bounding box center [432, 50] width 104 height 6
click at [302, 27] on div "Gán nhãn Chành xe 0đ" at bounding box center [263, 28] width 449 height 19
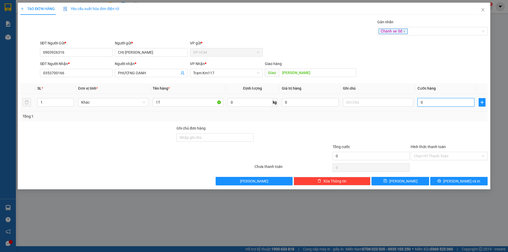
click at [443, 102] on input "0" at bounding box center [445, 102] width 57 height 8
click at [426, 129] on div at bounding box center [449, 134] width 78 height 19
click at [446, 178] on button "[PERSON_NAME] và In" at bounding box center [458, 181] width 57 height 8
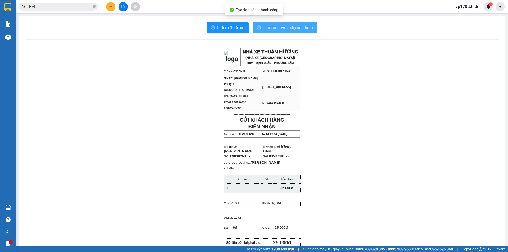
click at [300, 25] on span "In mẫu biên lai tự cấu hình" at bounding box center [288, 27] width 50 height 7
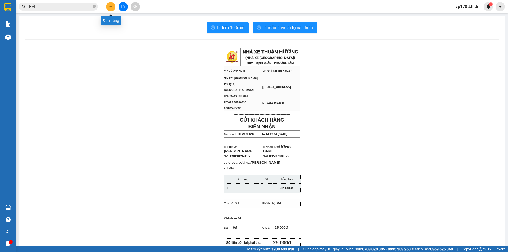
click at [109, 6] on icon "plus" at bounding box center [111, 7] width 4 height 4
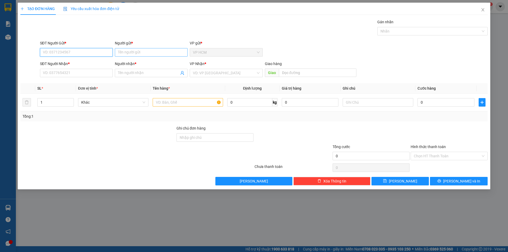
click at [146, 48] on input "Người gửi *" at bounding box center [151, 52] width 73 height 8
type input "NHƯ [PERSON_NAME]"
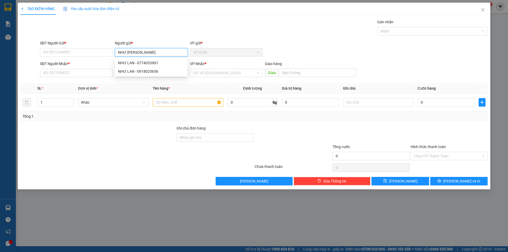
click at [150, 66] on div "NHƯ LAN - 0774033901" at bounding box center [151, 63] width 66 height 6
type input "0774033901"
type input "NHƯ [PERSON_NAME]"
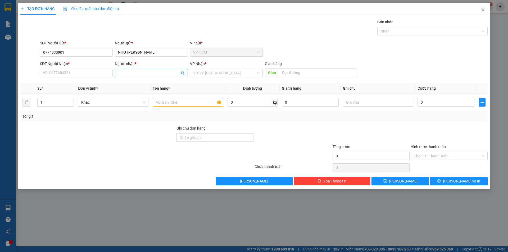
click at [186, 75] on span at bounding box center [151, 73] width 73 height 8
click at [182, 74] on icon "user-add" at bounding box center [182, 73] width 4 height 4
click at [182, 56] on div "0374347818 - [PERSON_NAME]" at bounding box center [182, 60] width 62 height 12
click at [182, 57] on div "0374347818 - [PERSON_NAME]" at bounding box center [181, 60] width 53 height 6
type input "0374347818"
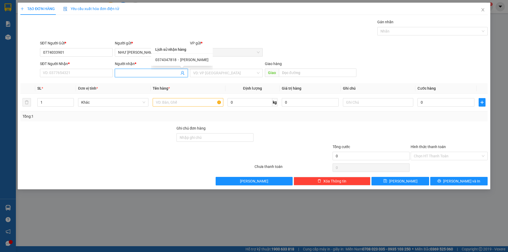
type input "[PERSON_NAME]"
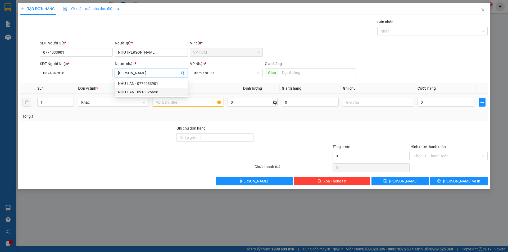
click at [189, 101] on input "text" at bounding box center [188, 102] width 70 height 8
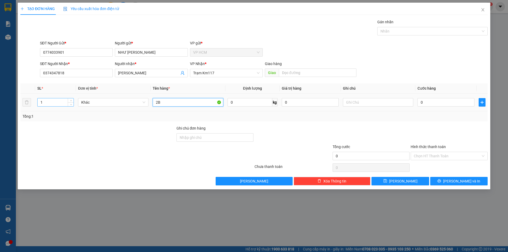
type input "2B"
drag, startPoint x: 74, startPoint y: 101, endPoint x: 55, endPoint y: 103, distance: 18.6
click at [70, 101] on div "1" at bounding box center [55, 102] width 36 height 8
click at [55, 103] on input "1" at bounding box center [56, 102] width 36 height 8
type input "2"
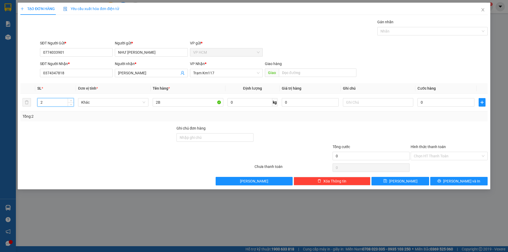
click at [398, 35] on div "Gán nhãn Nhãn" at bounding box center [432, 28] width 110 height 19
click at [402, 30] on div at bounding box center [429, 31] width 102 height 6
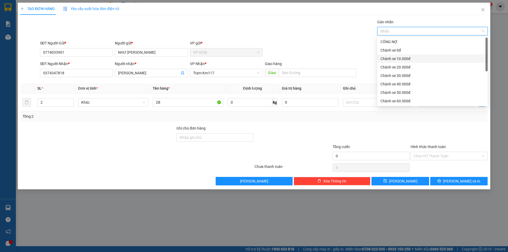
click at [402, 59] on div "Chành xe 10.000đ" at bounding box center [432, 59] width 104 height 6
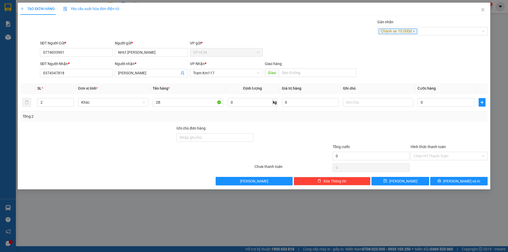
click at [287, 26] on div "Gán nhãn Chành xe 10.000đ" at bounding box center [263, 28] width 449 height 19
click at [430, 101] on input "0" at bounding box center [445, 102] width 57 height 8
type input "8"
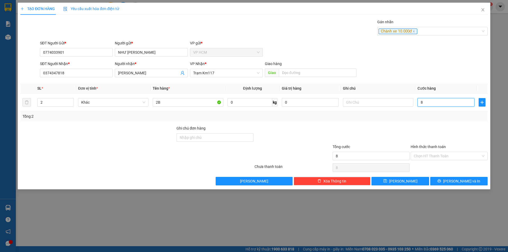
type input "80"
type input "80.000"
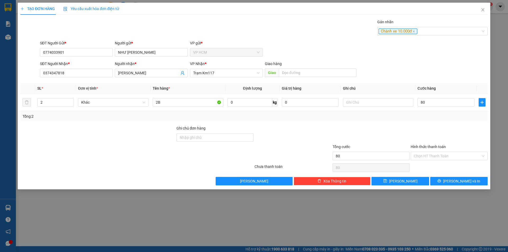
type input "80.000"
drag, startPoint x: 439, startPoint y: 124, endPoint x: 436, endPoint y: 125, distance: 3.4
click at [439, 125] on div "Transit Pickup Surcharge Ids Transit Deliver Surcharge Ids Transit Deliver Surc…" at bounding box center [253, 102] width 467 height 166
click at [433, 154] on input "Hình thức thanh toán" at bounding box center [446, 156] width 67 height 8
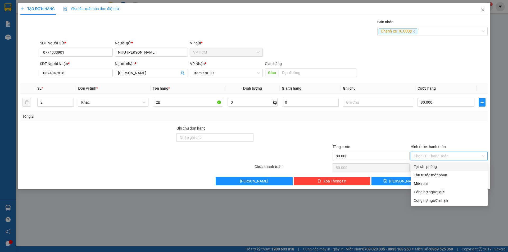
click at [431, 174] on div "Thu trước một phần" at bounding box center [448, 175] width 71 height 6
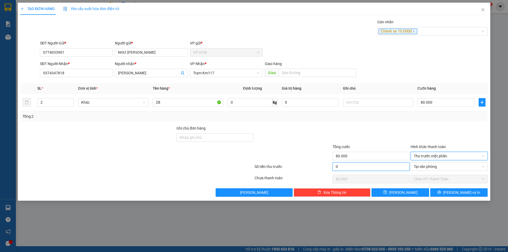
click at [353, 162] on input "0" at bounding box center [370, 166] width 77 height 8
type input "1"
type input "79.999"
type input "10"
type input "79.990"
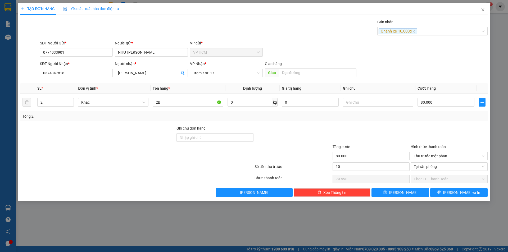
type input "10.000"
type input "70.000"
click at [381, 143] on form "Ghi chú đơn hàng Tổng cước 80.000 Hình thức thanh toán Thu trước một phần" at bounding box center [253, 143] width 467 height 37
click at [441, 101] on input "80.000" at bounding box center [445, 102] width 57 height 8
type input "0"
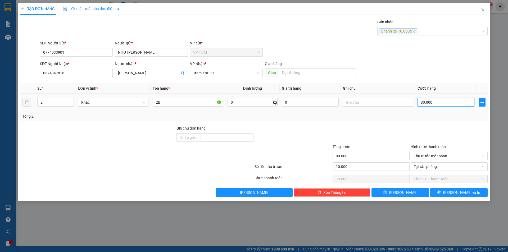
type input "0"
type input "-10.000"
click at [433, 103] on input "0" at bounding box center [445, 102] width 57 height 8
type input "9"
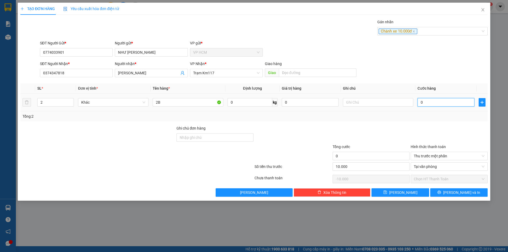
type input "9"
type input "-9.991"
type input "90"
type input "-9.910"
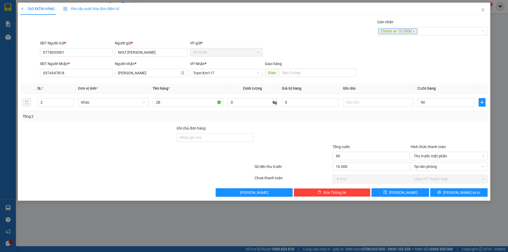
type input "90.000"
type input "80.000"
click at [417, 127] on div at bounding box center [449, 134] width 78 height 19
click at [445, 107] on div "90.000" at bounding box center [445, 102] width 57 height 11
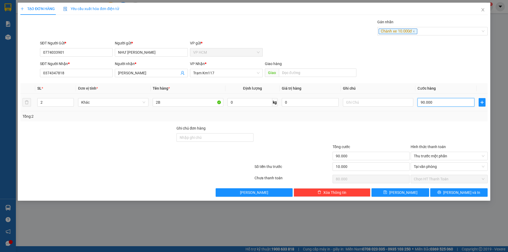
click at [443, 106] on input "90.000" at bounding box center [445, 102] width 57 height 8
click at [437, 123] on div "Transit Pickup Surcharge Ids Transit Deliver Surcharge Ids Transit Deliver Surc…" at bounding box center [253, 108] width 467 height 178
drag, startPoint x: 452, startPoint y: 194, endPoint x: 441, endPoint y: 187, distance: 12.2
click at [452, 194] on button "[PERSON_NAME] và In" at bounding box center [458, 192] width 57 height 8
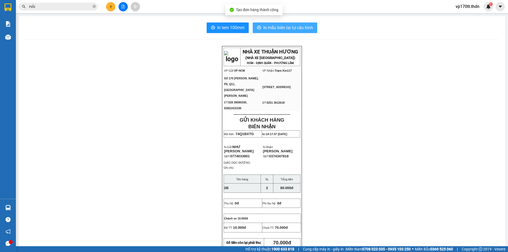
click at [268, 27] on span "In mẫu biên lai tự cấu hình" at bounding box center [288, 27] width 50 height 7
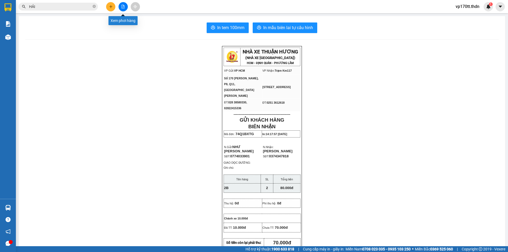
click at [104, 6] on div at bounding box center [123, 6] width 40 height 9
click at [109, 8] on icon "plus" at bounding box center [111, 7] width 4 height 4
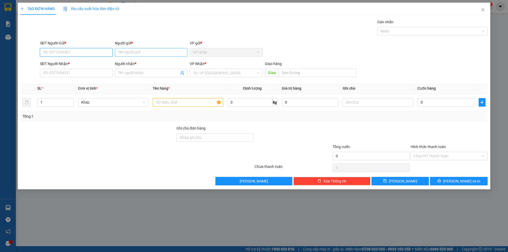
click at [135, 50] on input "Người gửi *" at bounding box center [151, 52] width 73 height 8
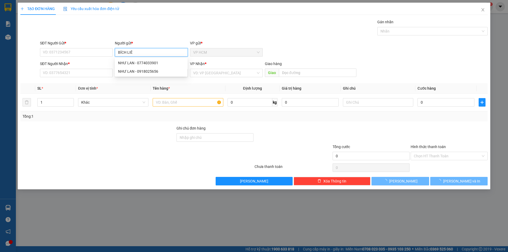
type input "BÍCH LIÊN"
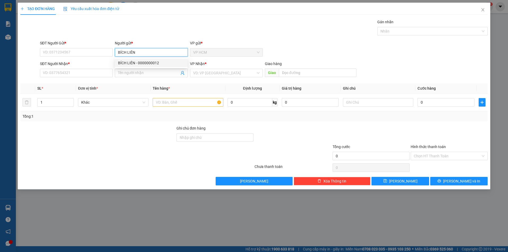
drag, startPoint x: 148, startPoint y: 65, endPoint x: 151, endPoint y: 65, distance: 3.2
click at [149, 65] on div "BÍCH LIÊN - 0000000012" at bounding box center [151, 63] width 66 height 6
type input "0000000012"
type input "BÍCH LIÊN"
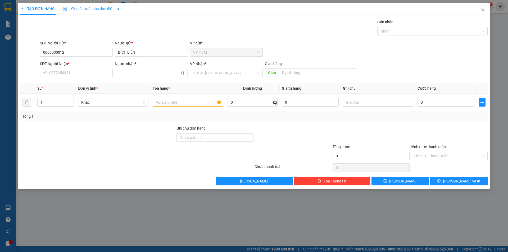
click at [181, 73] on icon "user-add" at bounding box center [182, 73] width 4 height 4
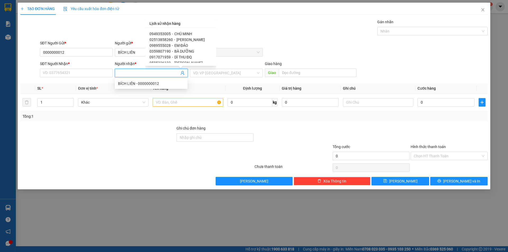
click at [182, 32] on span "CHÚ MINH" at bounding box center [183, 34] width 18 height 4
type input "0949353005"
type input "CHÚ MINH"
type input "CHỢ CŨ"
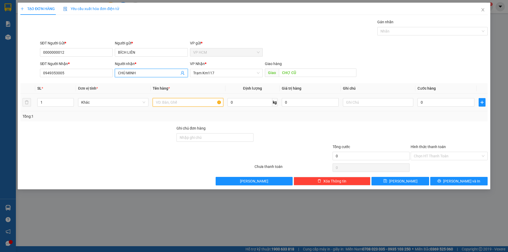
click at [191, 102] on input "text" at bounding box center [188, 102] width 70 height 8
type input "1K"
drag, startPoint x: 368, startPoint y: 40, endPoint x: 403, endPoint y: 29, distance: 36.8
click at [370, 40] on div "SĐT Người Gửi * 0000000012 Người gửi * BÍCH LIÊN VP gửi * VP HCM" at bounding box center [263, 49] width 449 height 19
click at [403, 29] on div at bounding box center [429, 31] width 102 height 6
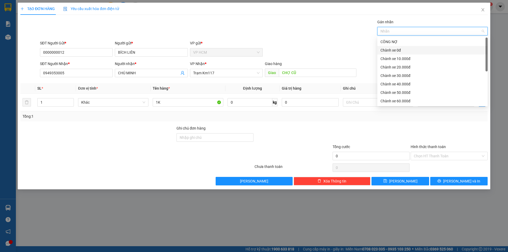
click at [392, 47] on div "Chành xe 0đ" at bounding box center [432, 50] width 110 height 8
drag, startPoint x: 393, startPoint y: 49, endPoint x: 397, endPoint y: 60, distance: 12.3
click at [393, 49] on div "Chành xe 0đ" at bounding box center [430, 50] width 100 height 6
click at [397, 60] on div "Chành xe 10.000đ" at bounding box center [432, 59] width 104 height 6
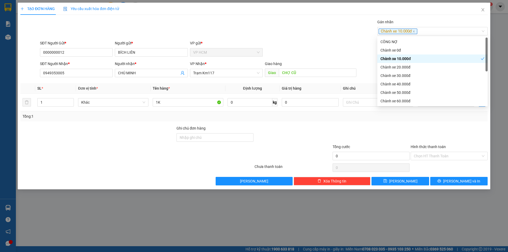
click at [280, 31] on div "Gán nhãn Chành xe 10.000đ" at bounding box center [263, 28] width 449 height 19
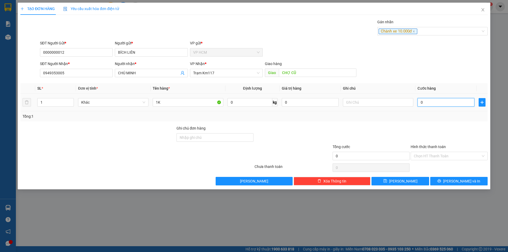
click at [427, 104] on input "0" at bounding box center [445, 102] width 57 height 8
type input "5"
type input "50"
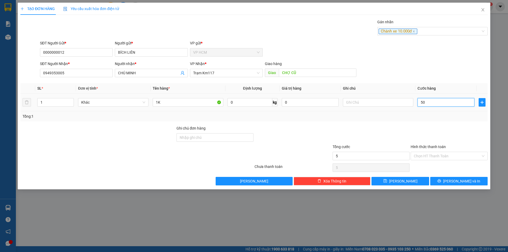
type input "50"
type input "50.000"
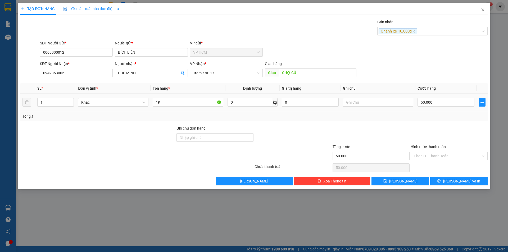
drag, startPoint x: 435, startPoint y: 139, endPoint x: 435, endPoint y: 149, distance: 9.3
click at [435, 141] on div at bounding box center [449, 134] width 78 height 19
click at [435, 160] on div "Chọn HT Thanh Toán" at bounding box center [448, 156] width 77 height 8
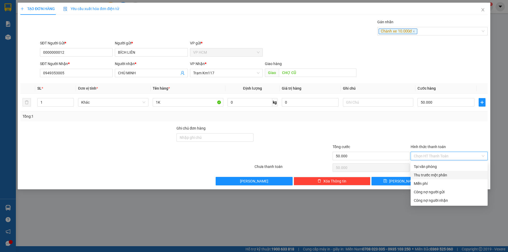
click at [432, 174] on div "Thu trước một phần" at bounding box center [448, 175] width 71 height 6
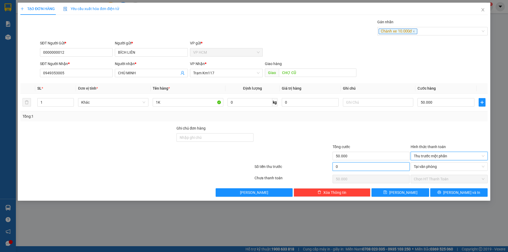
click at [366, 165] on input "0" at bounding box center [370, 166] width 77 height 8
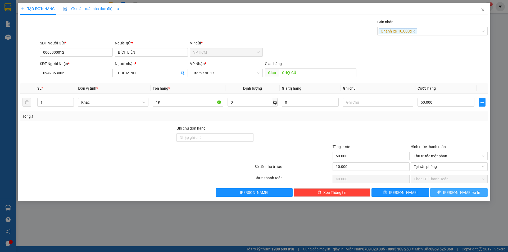
drag, startPoint x: 457, startPoint y: 186, endPoint x: 458, endPoint y: 190, distance: 4.8
click at [457, 187] on div "Transit Pickup Surcharge Ids Transit Deliver Surcharge Ids Transit Deliver Surc…" at bounding box center [253, 108] width 467 height 178
drag, startPoint x: 458, startPoint y: 190, endPoint x: 456, endPoint y: 188, distance: 2.8
click at [458, 190] on span "[PERSON_NAME] và In" at bounding box center [461, 193] width 37 height 6
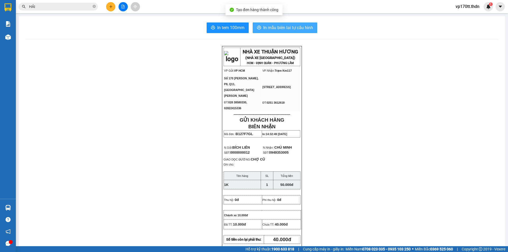
click at [282, 30] on span "In mẫu biên lai tự cấu hình" at bounding box center [288, 27] width 50 height 7
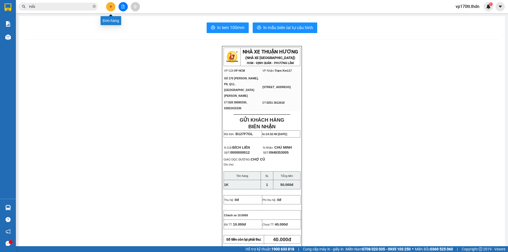
click at [109, 4] on button at bounding box center [110, 6] width 9 height 9
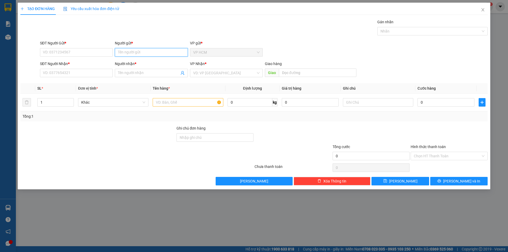
click at [138, 53] on input "Người gửi *" at bounding box center [151, 52] width 73 height 8
click at [132, 54] on input "Người gửi *" at bounding box center [151, 52] width 73 height 8
type input "CTY Ý NGA"
click at [158, 63] on div "CTY Ý NGA - 0776880848" at bounding box center [151, 63] width 66 height 6
type input "0776880848"
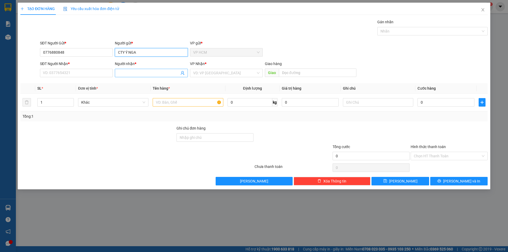
type input "CTY Ý NGA"
click at [183, 72] on icon "user-add" at bounding box center [182, 73] width 3 height 4
click at [185, 59] on span "TƯ DŨNG" at bounding box center [193, 60] width 16 height 4
type input "0914181811"
type input "TƯ DŨNG"
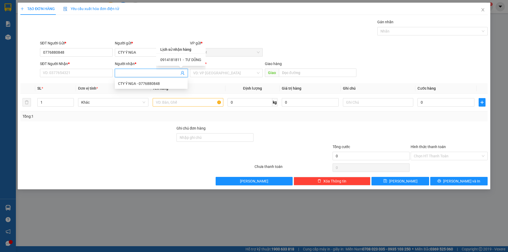
type input "LA NGÀ"
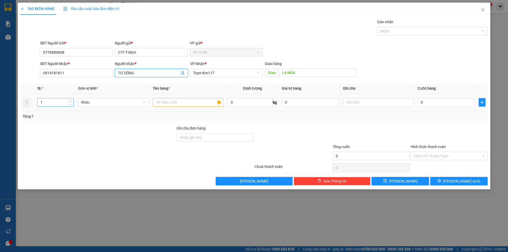
click at [58, 102] on input "1" at bounding box center [56, 102] width 36 height 8
type input "24"
click at [184, 96] on td at bounding box center [187, 103] width 75 height 18
click at [184, 102] on input "text" at bounding box center [188, 102] width 70 height 8
drag, startPoint x: 408, startPoint y: 34, endPoint x: 376, endPoint y: 60, distance: 41.1
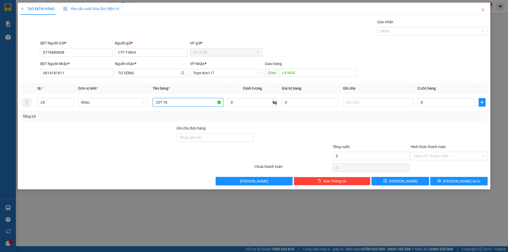
click at [407, 34] on div at bounding box center [429, 31] width 102 height 6
type input "23T 1K"
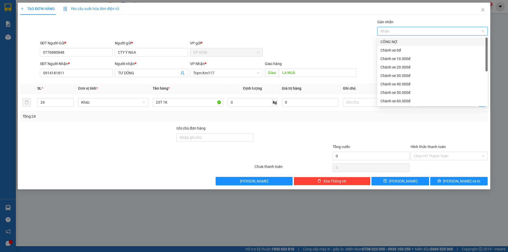
click at [400, 39] on div "CÔNG NỢ" at bounding box center [432, 42] width 104 height 6
drag, startPoint x: 401, startPoint y: 76, endPoint x: 361, endPoint y: 56, distance: 44.9
click at [399, 75] on div "Chành xe 30.000đ" at bounding box center [432, 76] width 104 height 6
click at [301, 35] on div "Gán nhãn CÔNG NỢ" at bounding box center [263, 28] width 449 height 19
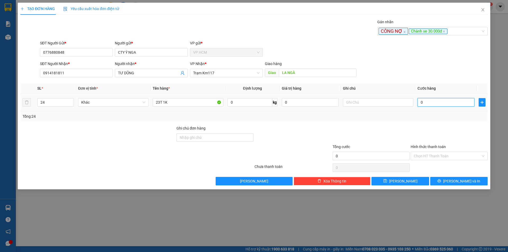
click at [438, 104] on input "0" at bounding box center [445, 102] width 57 height 8
type input "3"
type input "38"
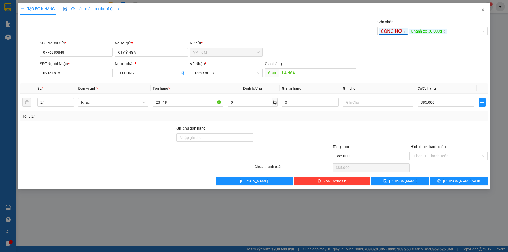
click at [429, 119] on div "Tổng: 24" at bounding box center [253, 116] width 467 height 10
click at [428, 155] on input "Hình thức thanh toán" at bounding box center [446, 156] width 67 height 8
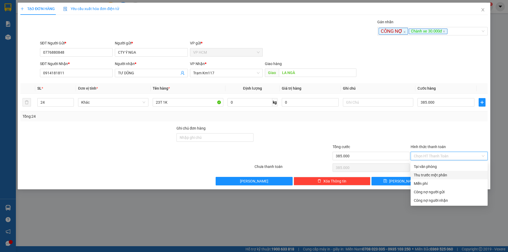
click at [427, 172] on div "Thu trước một phần" at bounding box center [448, 175] width 71 height 6
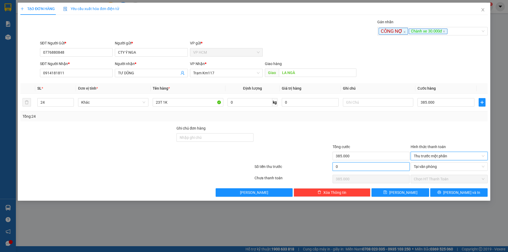
click at [353, 162] on input "0" at bounding box center [370, 166] width 77 height 8
drag, startPoint x: 359, startPoint y: 132, endPoint x: 387, endPoint y: 155, distance: 36.1
click at [359, 132] on div at bounding box center [371, 134] width 78 height 19
click at [463, 197] on div "TẠO ĐƠN HÀNG Yêu cầu xuất hóa đơn điện tử Transit Pickup Surcharge Ids Transit …" at bounding box center [254, 102] width 472 height 198
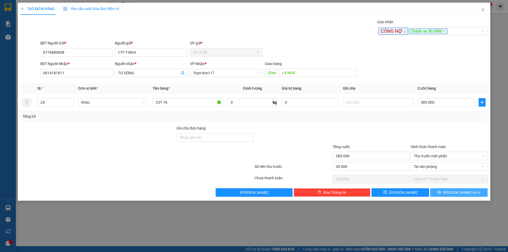
click at [461, 196] on button "[PERSON_NAME] và In" at bounding box center [458, 192] width 57 height 8
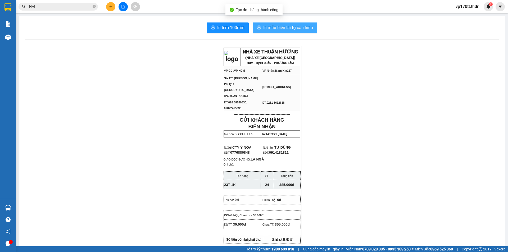
click at [275, 29] on span "In mẫu biên lai tự cấu hình" at bounding box center [288, 27] width 50 height 7
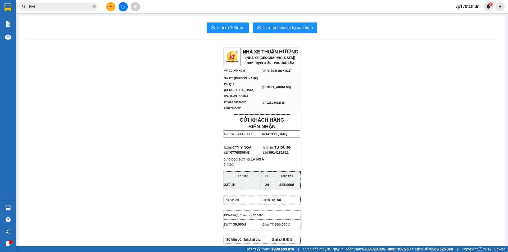
click at [71, 4] on input "HẢI" at bounding box center [60, 7] width 62 height 6
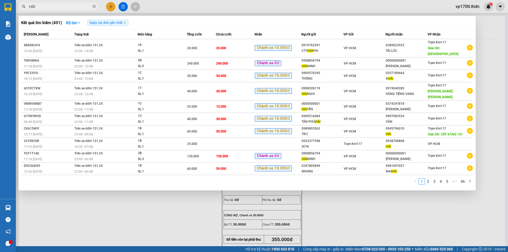
click at [71, 4] on input "HẢI" at bounding box center [60, 7] width 62 height 6
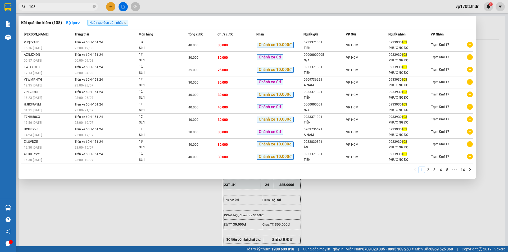
click at [108, 5] on div at bounding box center [254, 126] width 508 height 252
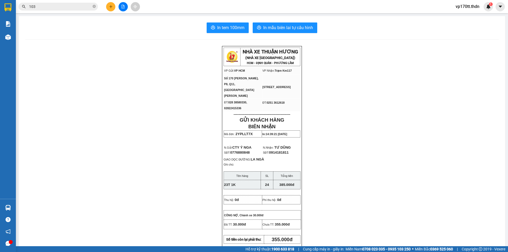
click at [108, 5] on button at bounding box center [110, 6] width 9 height 9
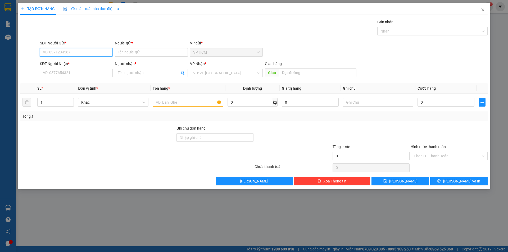
click at [65, 53] on input "SĐT Người Gửi *" at bounding box center [76, 52] width 73 height 8
click at [78, 63] on div "0933371301 - TIÊN" at bounding box center [76, 63] width 66 height 6
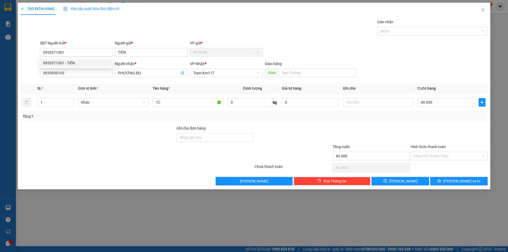
drag, startPoint x: 431, startPoint y: 15, endPoint x: 422, endPoint y: 36, distance: 22.3
click at [431, 17] on div "TẠO ĐƠN HÀNG Yêu cầu xuất hóa đơn điện tử Transit Pickup Surcharge Ids Transit …" at bounding box center [253, 94] width 467 height 183
click at [418, 30] on div at bounding box center [429, 31] width 102 height 6
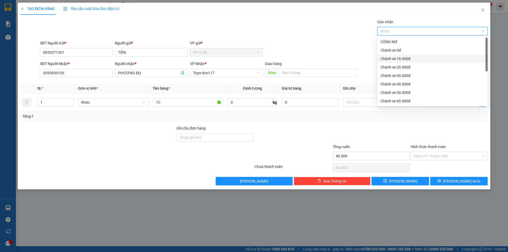
click at [408, 60] on div "Chành xe 10.000đ" at bounding box center [432, 59] width 104 height 6
click at [280, 34] on div "Gán nhãn Chành xe 10.000đ" at bounding box center [263, 28] width 449 height 19
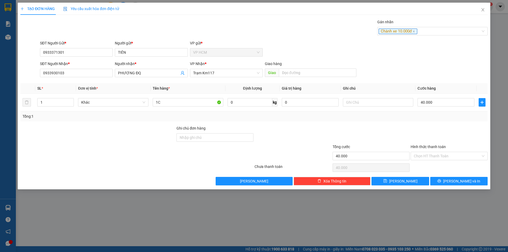
click at [443, 151] on div "Hình thức thanh toán" at bounding box center [448, 148] width 77 height 8
click at [430, 154] on input "Hình thức thanh toán" at bounding box center [446, 156] width 67 height 8
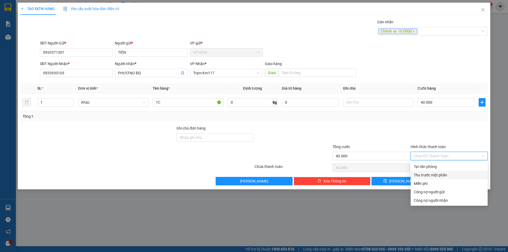
click at [430, 173] on div "Thu trước một phần" at bounding box center [448, 175] width 71 height 6
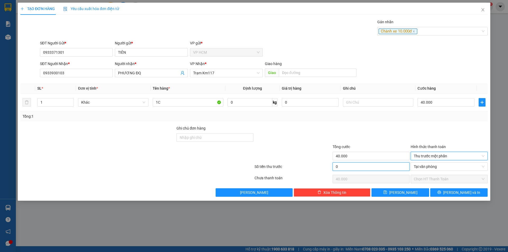
click at [397, 166] on input "0" at bounding box center [370, 166] width 77 height 8
click at [399, 134] on div at bounding box center [371, 134] width 78 height 19
drag, startPoint x: 454, startPoint y: 185, endPoint x: 457, endPoint y: 197, distance: 13.3
click at [455, 188] on div "Transit Pickup Surcharge Ids Transit Deliver Surcharge Ids Transit Deliver Surc…" at bounding box center [253, 108] width 467 height 178
click at [457, 198] on div "TẠO ĐƠN HÀNG Yêu cầu xuất hóa đơn điện tử Transit Pickup Surcharge Ids Transit …" at bounding box center [254, 102] width 472 height 198
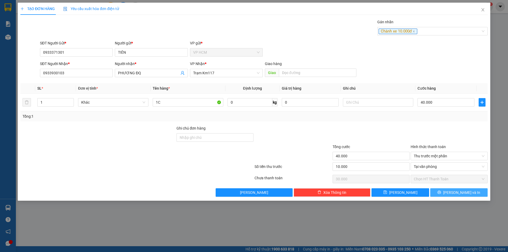
click at [457, 192] on span "[PERSON_NAME] và In" at bounding box center [461, 193] width 37 height 6
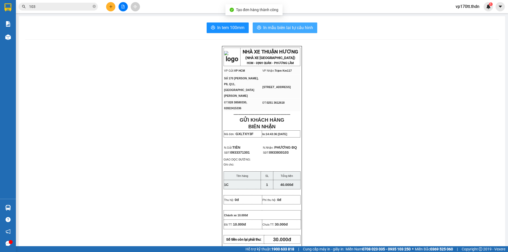
click at [298, 32] on button "In mẫu biên lai tự cấu hình" at bounding box center [284, 27] width 65 height 11
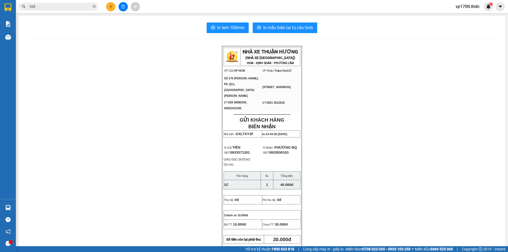
click at [109, 8] on icon "plus" at bounding box center [111, 7] width 4 height 4
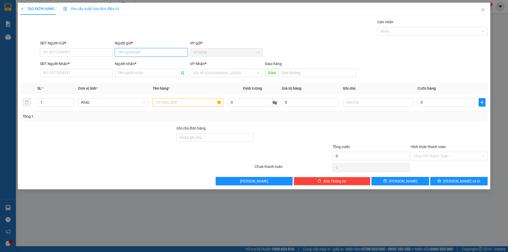
click at [133, 55] on input "Người gửi *" at bounding box center [151, 52] width 73 height 8
click at [153, 54] on input "CHÚ CAO" at bounding box center [151, 52] width 73 height 8
click at [63, 53] on input "SĐT Người Gửi *" at bounding box center [76, 52] width 73 height 8
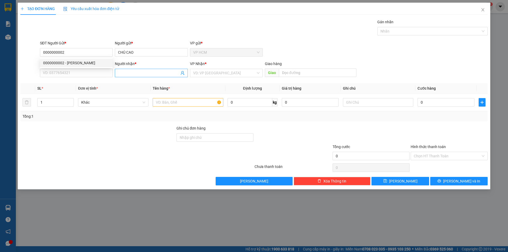
click at [138, 72] on input "Người nhận *" at bounding box center [148, 73] width 61 height 6
click at [68, 75] on input "SĐT Người Nhận *" at bounding box center [76, 73] width 73 height 8
click at [179, 102] on input "text" at bounding box center [188, 102] width 70 height 8
click at [211, 71] on input "search" at bounding box center [224, 73] width 63 height 8
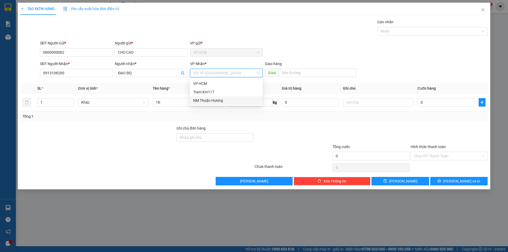
click at [214, 89] on div "Trạm Km117" at bounding box center [226, 92] width 73 height 8
drag, startPoint x: 449, startPoint y: 25, endPoint x: 443, endPoint y: 25, distance: 6.1
click at [449, 25] on div "Gán nhãn" at bounding box center [432, 23] width 110 height 8
click at [403, 32] on div at bounding box center [429, 31] width 102 height 6
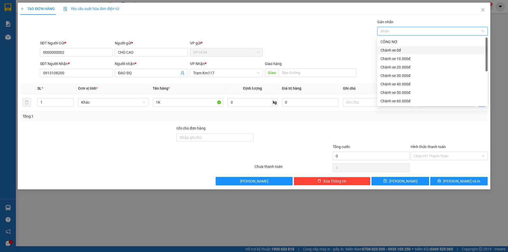
click at [394, 53] on div "Chành xe 0đ" at bounding box center [432, 50] width 110 height 8
click at [341, 38] on div "Transit Pickup Surcharge Ids Transit Deliver Surcharge Ids Transit Deliver Surc…" at bounding box center [253, 102] width 467 height 166
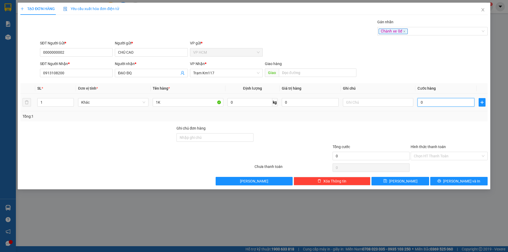
click at [455, 104] on input "0" at bounding box center [445, 102] width 57 height 8
click at [448, 124] on div "Transit Pickup Surcharge Ids Transit Deliver Surcharge Ids Transit Deliver Surc…" at bounding box center [253, 102] width 467 height 166
click at [462, 178] on button "[PERSON_NAME] và In" at bounding box center [458, 181] width 57 height 8
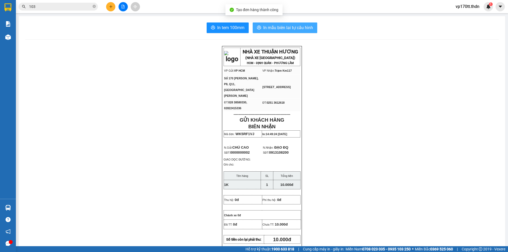
click at [269, 31] on span "In mẫu biên lai tự cấu hình" at bounding box center [288, 27] width 50 height 7
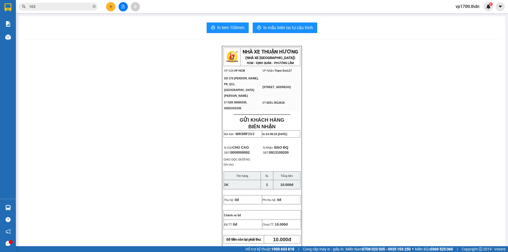
click at [86, 8] on input "103" at bounding box center [60, 7] width 62 height 6
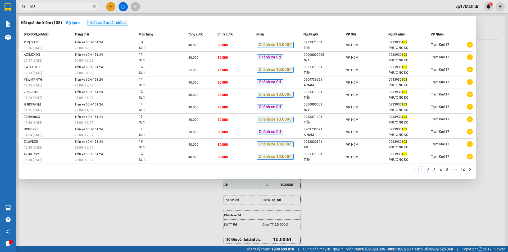
click at [86, 8] on input "103" at bounding box center [60, 7] width 62 height 6
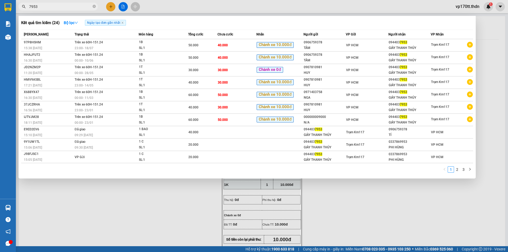
click at [108, 7] on div at bounding box center [254, 126] width 508 height 252
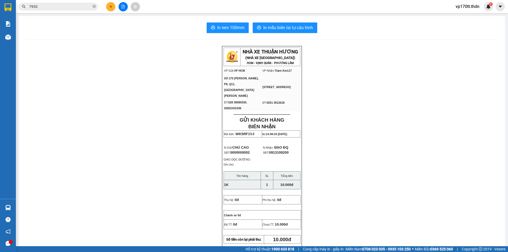
click at [108, 7] on button at bounding box center [110, 6] width 9 height 9
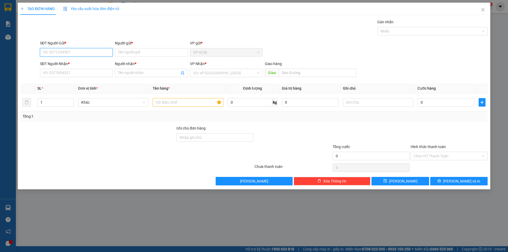
click at [70, 52] on input "SĐT Người Gửi *" at bounding box center [76, 52] width 73 height 8
click at [92, 64] on div "0906759378 - TÂM" at bounding box center [76, 63] width 66 height 6
click at [394, 31] on div at bounding box center [429, 31] width 102 height 6
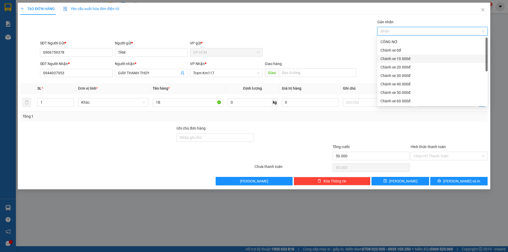
click at [400, 58] on div "Chành xe 10.000đ" at bounding box center [432, 59] width 104 height 6
drag, startPoint x: 343, startPoint y: 35, endPoint x: 352, endPoint y: 45, distance: 13.7
click at [342, 35] on div "Gán nhãn Chành xe 10.000đ" at bounding box center [263, 28] width 449 height 19
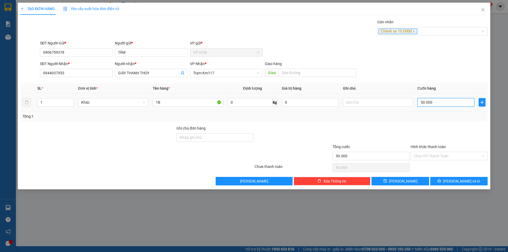
click at [450, 100] on input "50.000" at bounding box center [445, 102] width 57 height 8
drag, startPoint x: 437, startPoint y: 124, endPoint x: 437, endPoint y: 153, distance: 29.3
click at [436, 125] on div "Transit Pickup Surcharge Ids Transit Deliver Surcharge Ids Transit Deliver Surc…" at bounding box center [253, 102] width 467 height 166
click at [437, 155] on input "Hình thức thanh toán" at bounding box center [446, 156] width 67 height 8
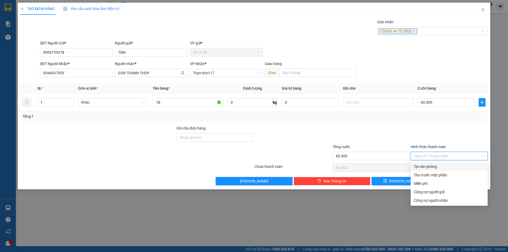
drag, startPoint x: 433, startPoint y: 173, endPoint x: 424, endPoint y: 173, distance: 8.7
click at [433, 173] on div "Thu trước một phần" at bounding box center [448, 175] width 71 height 6
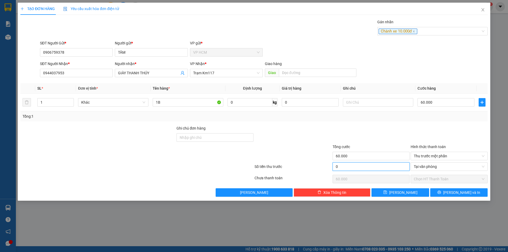
click at [339, 165] on input "0" at bounding box center [370, 166] width 77 height 8
drag, startPoint x: 366, startPoint y: 135, endPoint x: 437, endPoint y: 190, distance: 89.6
click at [366, 135] on div at bounding box center [371, 134] width 78 height 19
drag, startPoint x: 453, startPoint y: 192, endPoint x: 391, endPoint y: 145, distance: 77.5
click at [453, 192] on button "[PERSON_NAME] và In" at bounding box center [458, 192] width 57 height 8
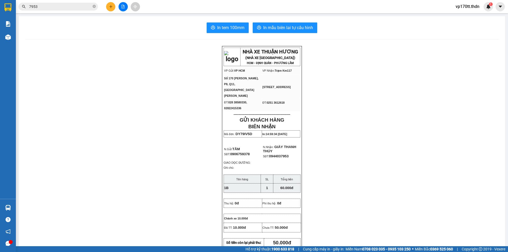
click at [290, 21] on div "In tem 100mm In mẫu biên lai tự cấu hình NHÀ XE THUẬN HƯƠNG (NHÀ XE [GEOGRAPHIC…" at bounding box center [262, 234] width 486 height 437
click at [287, 28] on span "In mẫu biên lai tự cấu hình" at bounding box center [288, 27] width 50 height 7
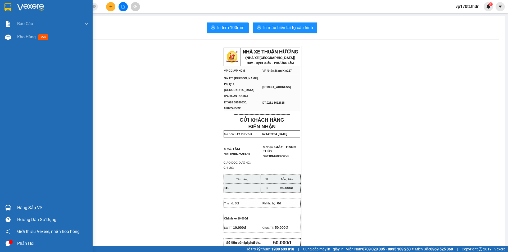
click at [3, 6] on div at bounding box center [46, 8] width 93 height 17
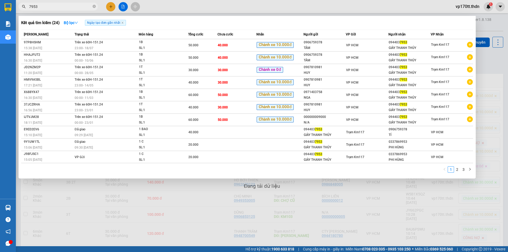
click at [76, 8] on input "7953" at bounding box center [60, 7] width 62 height 6
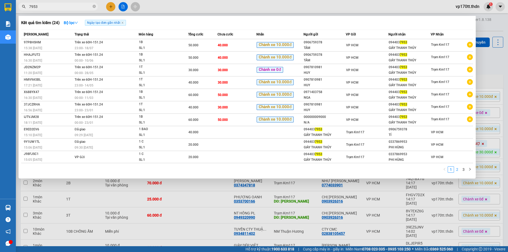
click at [457, 170] on link "2" at bounding box center [457, 170] width 6 height 6
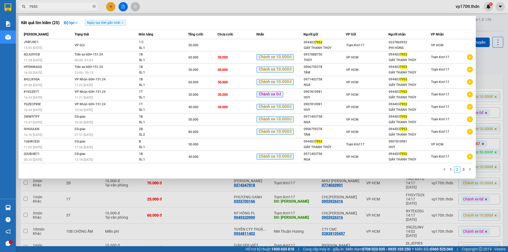
drag, startPoint x: 175, startPoint y: 213, endPoint x: 181, endPoint y: 211, distance: 5.7
click at [176, 213] on div at bounding box center [254, 126] width 508 height 252
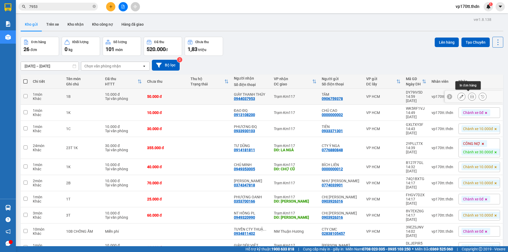
click at [457, 95] on div at bounding box center [461, 97] width 8 height 8
click at [458, 97] on button at bounding box center [460, 96] width 7 height 9
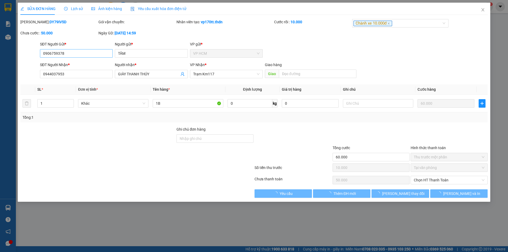
click at [87, 48] on div "SĐT Người Gửi *" at bounding box center [76, 45] width 73 height 8
click at [88, 50] on input "0906759378" at bounding box center [76, 53] width 73 height 8
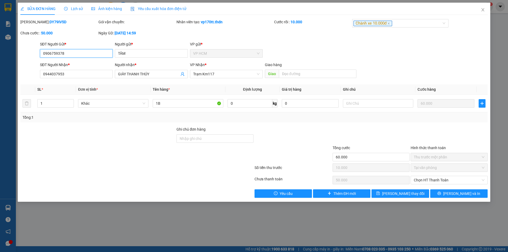
click at [88, 50] on input "0906759378" at bounding box center [76, 53] width 73 height 8
click at [483, 7] on span "Close" at bounding box center [482, 10] width 15 height 15
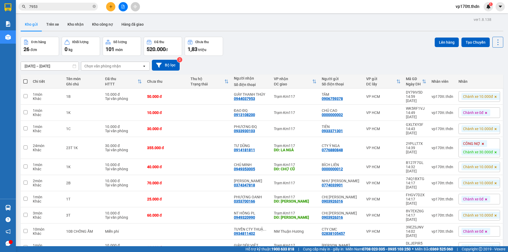
click at [74, 10] on span "7953" at bounding box center [58, 7] width 79 height 8
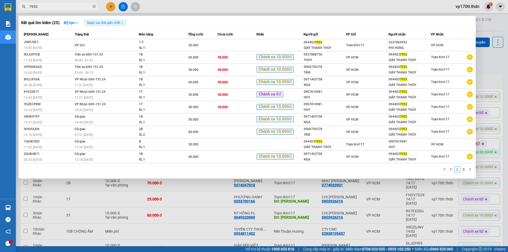
click at [77, 3] on span "7953" at bounding box center [58, 7] width 79 height 8
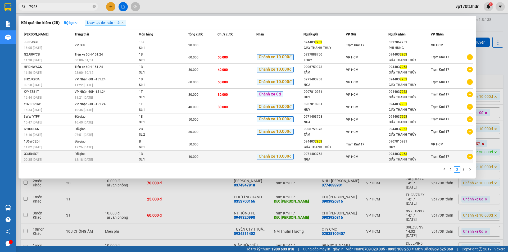
click at [341, 157] on div "NGA" at bounding box center [324, 160] width 42 height 6
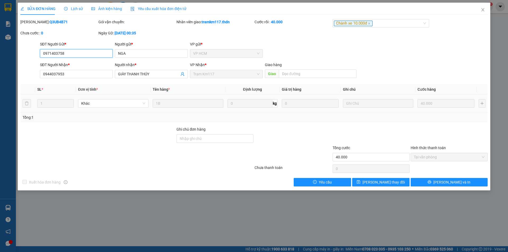
click at [76, 57] on input "0971403758" at bounding box center [76, 53] width 73 height 8
click at [483, 7] on span "Close" at bounding box center [482, 10] width 15 height 15
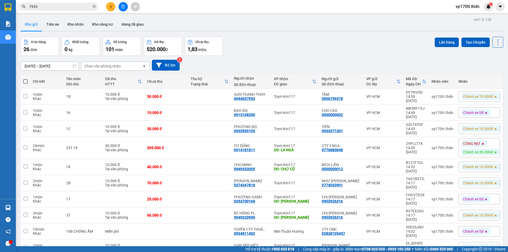
click at [63, 8] on input "7953" at bounding box center [60, 7] width 62 height 6
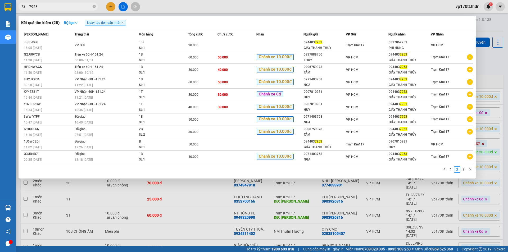
click at [160, 215] on div at bounding box center [254, 126] width 508 height 252
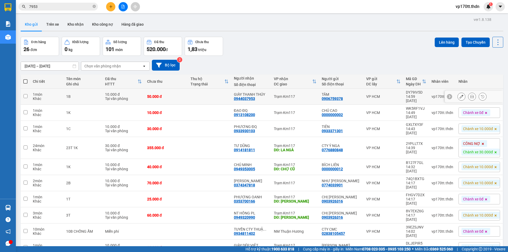
click at [459, 96] on icon at bounding box center [461, 97] width 4 height 4
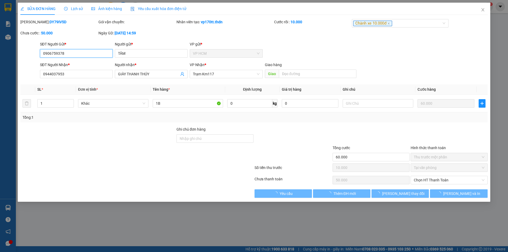
click at [95, 49] on input "0906759378" at bounding box center [76, 53] width 73 height 8
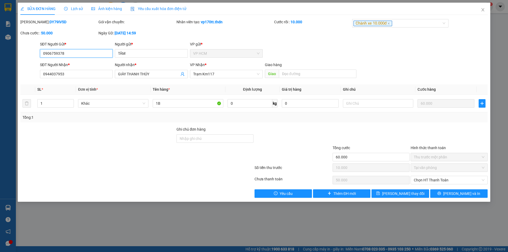
click at [95, 49] on input "0906759378" at bounding box center [76, 53] width 73 height 8
click at [136, 53] on input "TÂM" at bounding box center [151, 53] width 73 height 8
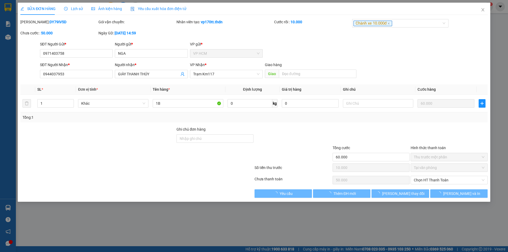
drag, startPoint x: 367, startPoint y: 128, endPoint x: 413, endPoint y: 149, distance: 51.2
click at [367, 128] on div at bounding box center [371, 135] width 78 height 19
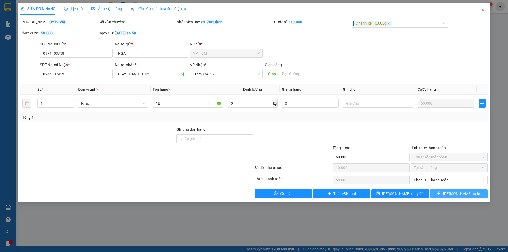
click at [464, 192] on span "[PERSON_NAME] và In" at bounding box center [461, 194] width 37 height 6
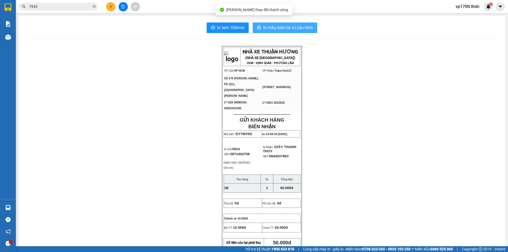
click at [284, 29] on span "In mẫu biên lai tự cấu hình" at bounding box center [288, 27] width 50 height 7
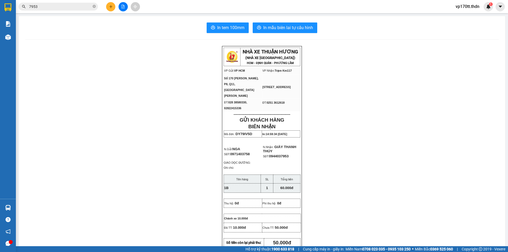
click at [111, 6] on icon "plus" at bounding box center [110, 6] width 0 height 3
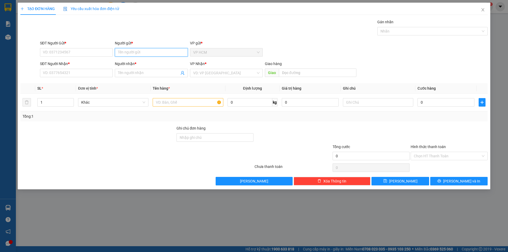
click at [142, 56] on input "Người gửi *" at bounding box center [151, 52] width 73 height 8
click at [157, 72] on div "bảo anh - 0238547680" at bounding box center [151, 71] width 66 height 6
click at [181, 73] on icon "user-add" at bounding box center [182, 73] width 3 height 4
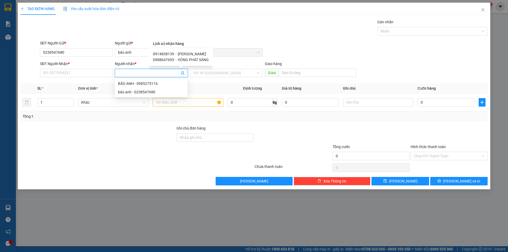
click at [193, 50] on div "0914838139 - [PERSON_NAME] 0988647695 - VÒNG PHÁT SÁNG" at bounding box center [181, 57] width 64 height 18
click at [193, 52] on span "[PERSON_NAME]" at bounding box center [192, 54] width 28 height 4
drag, startPoint x: 197, startPoint y: 102, endPoint x: 407, endPoint y: 49, distance: 216.1
click at [197, 103] on input "text" at bounding box center [188, 102] width 70 height 8
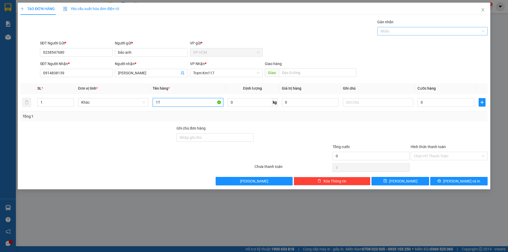
click at [444, 32] on div at bounding box center [429, 31] width 102 height 6
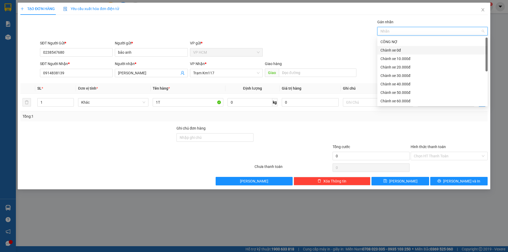
click at [422, 52] on div "Chành xe 0đ" at bounding box center [432, 50] width 104 height 6
click at [421, 52] on div "Chành xe 0đ" at bounding box center [430, 50] width 100 height 6
drag, startPoint x: 417, startPoint y: 58, endPoint x: 265, endPoint y: 27, distance: 155.6
click at [417, 58] on div "Chành xe 10.000đ" at bounding box center [432, 59] width 104 height 6
click at [265, 27] on div "Gán nhãn Chành xe 10.000đ" at bounding box center [263, 28] width 449 height 19
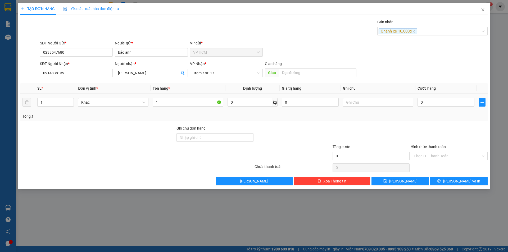
click at [432, 98] on div "0" at bounding box center [445, 102] width 57 height 11
click at [432, 100] on input "0" at bounding box center [445, 102] width 57 height 8
drag, startPoint x: 432, startPoint y: 125, endPoint x: 434, endPoint y: 162, distance: 37.6
click at [432, 126] on div "Transit Pickup Surcharge Ids Transit Deliver Surcharge Ids Transit Deliver Surc…" at bounding box center [253, 102] width 467 height 166
click at [432, 156] on input "Hình thức thanh toán" at bounding box center [446, 156] width 67 height 8
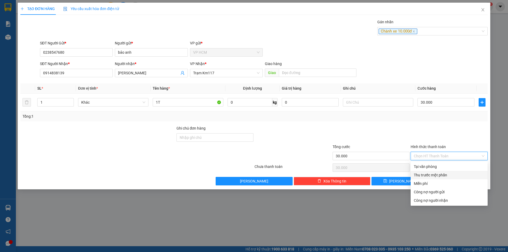
click at [423, 172] on div "Thu trước một phần" at bounding box center [448, 175] width 71 height 6
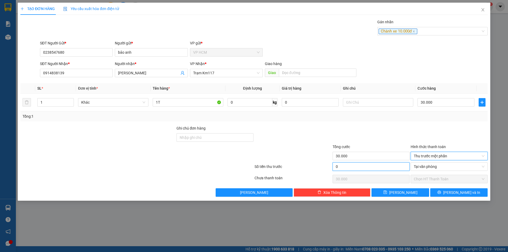
click at [373, 168] on input "0" at bounding box center [370, 166] width 77 height 8
click at [391, 137] on div at bounding box center [371, 134] width 78 height 19
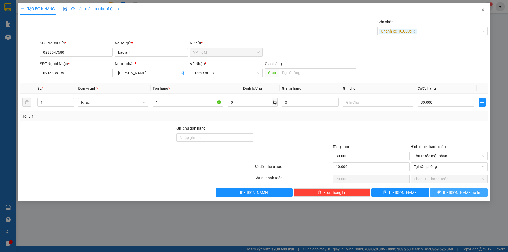
drag, startPoint x: 465, startPoint y: 202, endPoint x: 462, endPoint y: 190, distance: 11.7
click at [465, 201] on div "TẠO ĐƠN HÀNG Yêu cầu xuất hóa đơn điện tử Transit Pickup Surcharge Ids Transit …" at bounding box center [254, 126] width 508 height 252
click at [461, 186] on div "Transit Pickup Surcharge Ids Transit Deliver Surcharge Ids Transit Deliver Surc…" at bounding box center [253, 108] width 467 height 178
drag, startPoint x: 460, startPoint y: 192, endPoint x: 305, endPoint y: 127, distance: 168.4
click at [459, 190] on span "[PERSON_NAME] và In" at bounding box center [461, 193] width 37 height 6
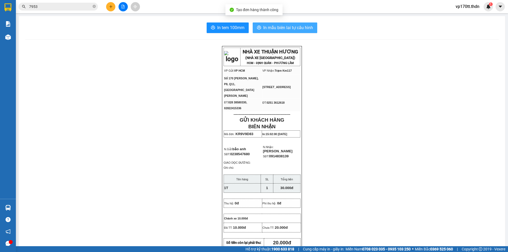
click at [286, 30] on span "In mẫu biên lai tự cấu hình" at bounding box center [288, 27] width 50 height 7
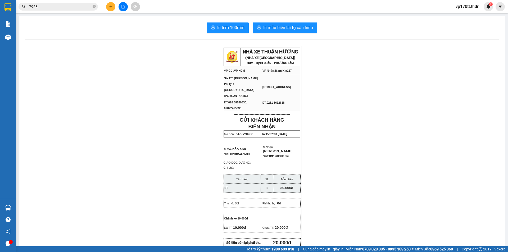
click at [112, 6] on icon "plus" at bounding box center [111, 7] width 4 height 4
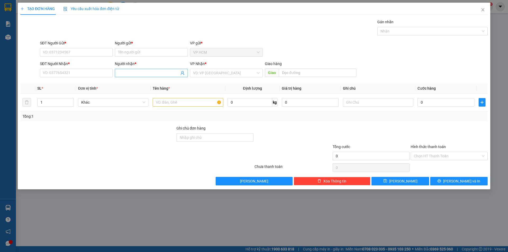
click at [140, 72] on input "Người nhận *" at bounding box center [148, 73] width 61 height 6
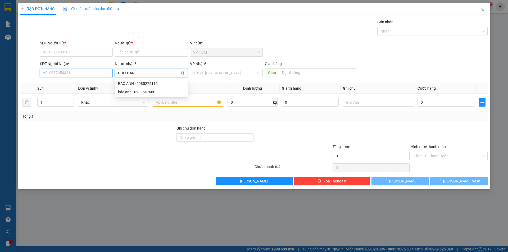
click at [69, 75] on input "SĐT Người Nhận *" at bounding box center [76, 73] width 73 height 8
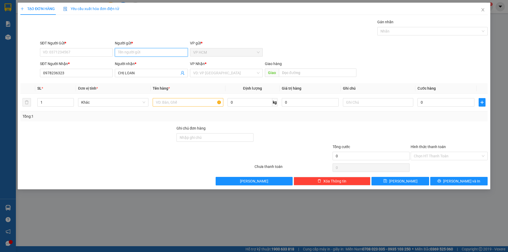
click at [150, 53] on input "Người gửi *" at bounding box center [151, 52] width 73 height 8
click at [62, 106] on div "1" at bounding box center [55, 102] width 36 height 8
click at [187, 102] on input "text" at bounding box center [188, 102] width 70 height 8
click at [78, 53] on input "SĐT Người Gửi *" at bounding box center [76, 52] width 73 height 8
click at [146, 53] on input "Người gửi *" at bounding box center [151, 52] width 73 height 8
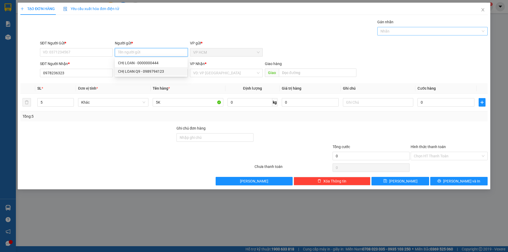
drag, startPoint x: 412, startPoint y: 29, endPoint x: 410, endPoint y: 34, distance: 5.0
click at [411, 29] on div at bounding box center [429, 31] width 102 height 6
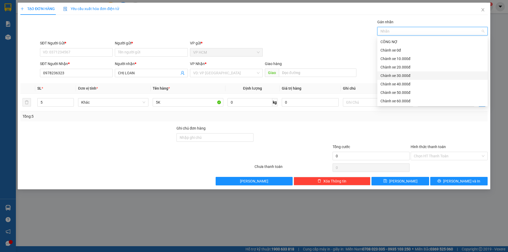
click at [397, 75] on div "Chành xe 30.000đ" at bounding box center [432, 76] width 104 height 6
click at [327, 44] on div "SĐT Người Gửi * VD: 0371234567 Người gửi * Tên người gửi VP gửi * VP HCM" at bounding box center [263, 49] width 449 height 19
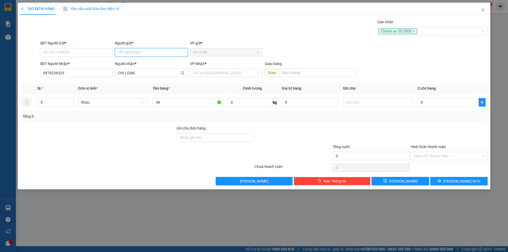
click at [160, 51] on input "Người gửi *" at bounding box center [151, 52] width 73 height 8
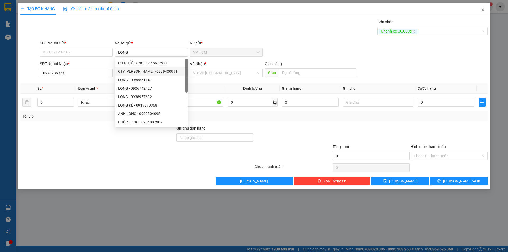
click at [68, 58] on div "SĐT Người Gửi * VD: 0371234567" at bounding box center [76, 49] width 73 height 19
click at [68, 53] on input "SĐT Người Gửi *" at bounding box center [76, 52] width 73 height 8
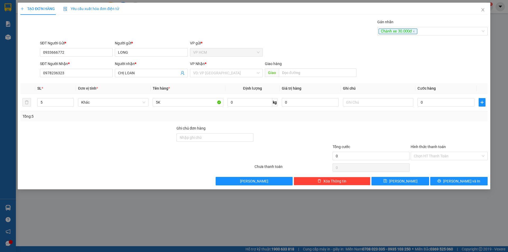
drag, startPoint x: 197, startPoint y: 73, endPoint x: 210, endPoint y: 77, distance: 13.8
click at [197, 73] on input "search" at bounding box center [224, 73] width 63 height 8
click at [222, 92] on div "Trạm Km117" at bounding box center [226, 92] width 66 height 6
click at [444, 34] on div "Chành xe 30.000đ" at bounding box center [429, 31] width 102 height 6
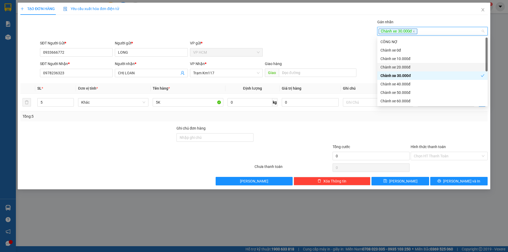
click at [404, 72] on div "Chành xe 30.000đ" at bounding box center [432, 75] width 110 height 8
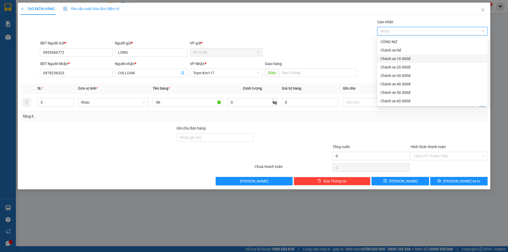
click at [396, 60] on div "Chành xe 10.000đ" at bounding box center [432, 59] width 104 height 6
drag, startPoint x: 259, startPoint y: 38, endPoint x: 379, endPoint y: 79, distance: 127.1
click at [261, 38] on div "Transit Pickup Surcharge Ids Transit Deliver Surcharge Ids Transit Deliver Surc…" at bounding box center [253, 102] width 467 height 166
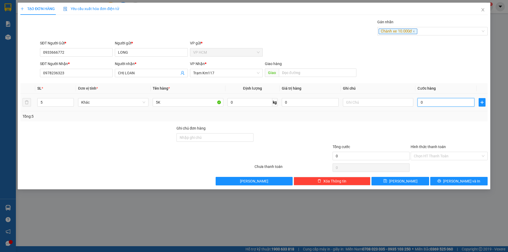
click at [446, 104] on input "0" at bounding box center [445, 102] width 57 height 8
click at [454, 106] on input "0" at bounding box center [445, 102] width 57 height 8
click at [438, 95] on td "0" at bounding box center [445, 103] width 61 height 18
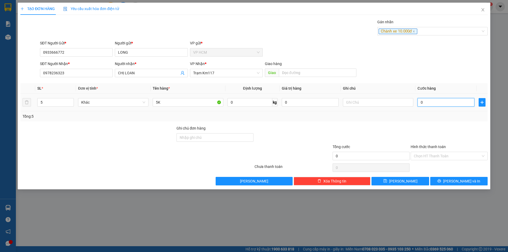
click at [438, 100] on input "0" at bounding box center [445, 102] width 57 height 8
click at [426, 101] on input "0" at bounding box center [445, 102] width 57 height 8
click at [432, 68] on div "SĐT Người Nhận * 0978236323 Người nhận * CHỊ LOAN VP Nhận * Trạm Km117 Giao hàn…" at bounding box center [263, 70] width 449 height 19
click at [432, 100] on input "0" at bounding box center [445, 102] width 57 height 8
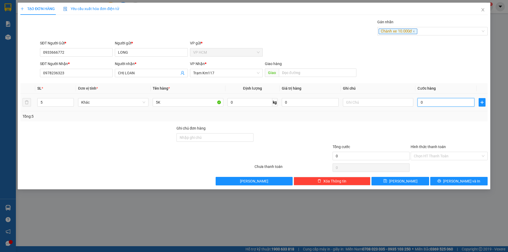
click at [432, 100] on input "0" at bounding box center [445, 102] width 57 height 8
click at [432, 101] on input "0" at bounding box center [445, 102] width 57 height 8
click at [430, 117] on div "Tổng: 5" at bounding box center [253, 116] width 463 height 6
click at [427, 157] on input "Hình thức thanh toán" at bounding box center [446, 156] width 67 height 8
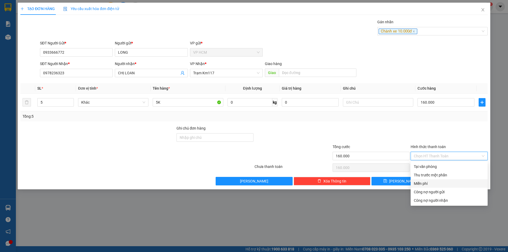
click at [425, 179] on div "Miễn phí" at bounding box center [448, 183] width 77 height 8
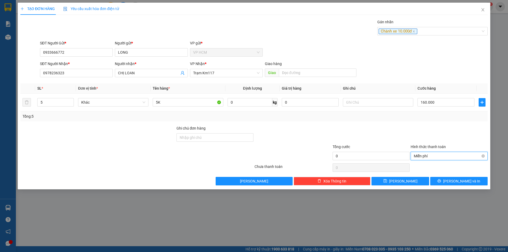
click at [427, 155] on span "Miễn phí" at bounding box center [448, 156] width 71 height 8
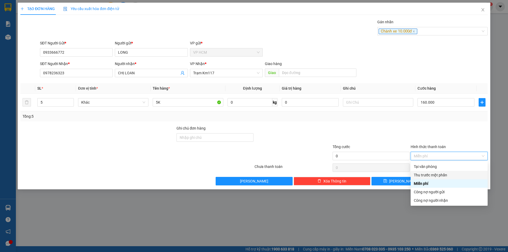
click at [427, 174] on div "Thu trước một phần" at bounding box center [448, 175] width 71 height 6
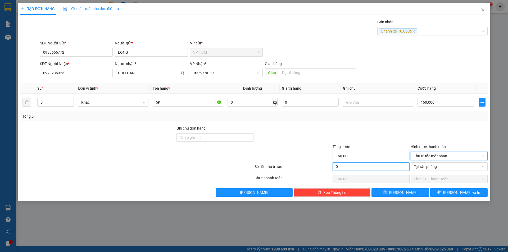
click at [372, 167] on input "0" at bounding box center [370, 166] width 77 height 8
click at [375, 125] on div "Transit Pickup Surcharge Ids Transit Deliver Surcharge Ids Transit Deliver Surc…" at bounding box center [253, 108] width 467 height 178
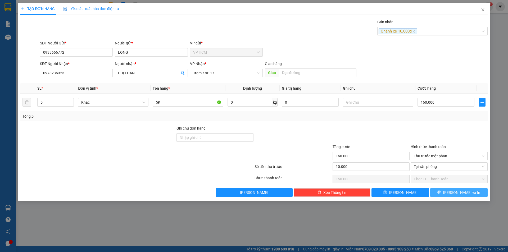
click at [461, 190] on span "[PERSON_NAME] và In" at bounding box center [461, 193] width 37 height 6
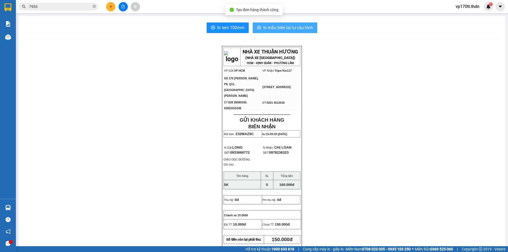
click at [280, 23] on button "In mẫu biên lai tự cấu hình" at bounding box center [284, 27] width 65 height 11
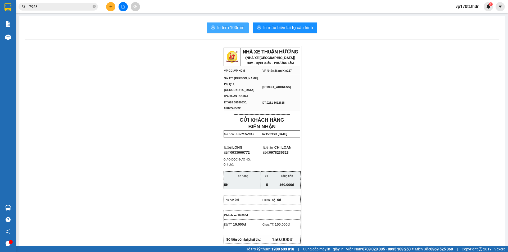
click at [224, 29] on span "In tem 100mm" at bounding box center [230, 27] width 27 height 7
click at [110, 7] on icon "plus" at bounding box center [111, 7] width 4 height 4
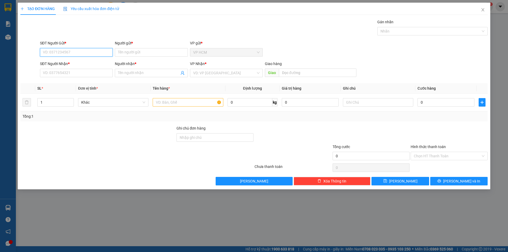
click at [83, 53] on input "SĐT Người Gửi *" at bounding box center [76, 52] width 73 height 8
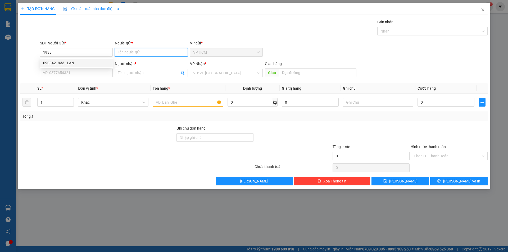
click at [128, 49] on input "Người gửi *" at bounding box center [151, 52] width 73 height 8
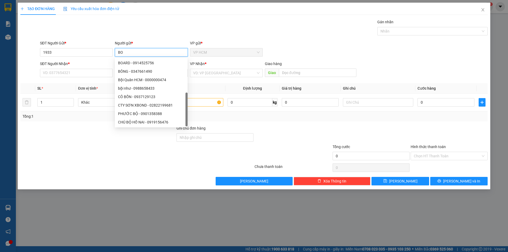
click at [137, 136] on div "BO - 0906962957" at bounding box center [151, 139] width 66 height 6
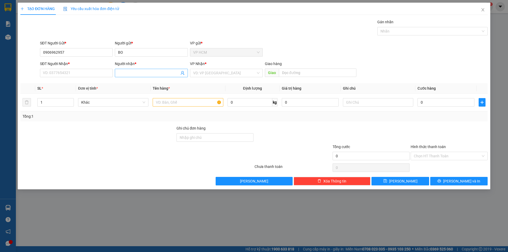
click at [183, 73] on icon "user-add" at bounding box center [182, 73] width 3 height 4
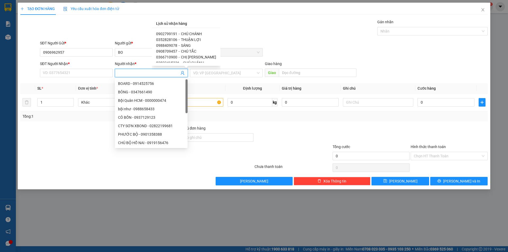
click at [185, 34] on span "CHÚ CHÁNH" at bounding box center [191, 34] width 21 height 4
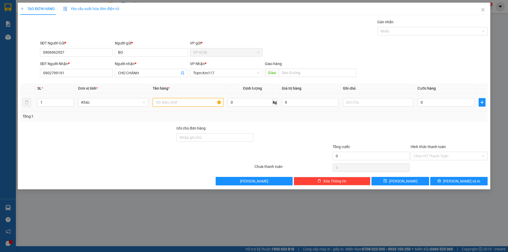
click at [208, 100] on input "text" at bounding box center [188, 102] width 70 height 8
click at [427, 30] on div at bounding box center [429, 31] width 102 height 6
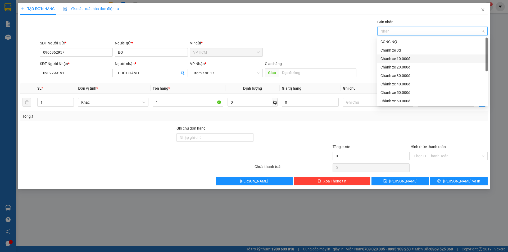
drag, startPoint x: 392, startPoint y: 50, endPoint x: 335, endPoint y: 41, distance: 57.3
click at [392, 50] on div "Chành xe 0đ" at bounding box center [432, 50] width 104 height 6
drag, startPoint x: 304, startPoint y: 36, endPoint x: 418, endPoint y: 84, distance: 123.4
click at [304, 37] on div "Gán nhãn Chành xe 0đ" at bounding box center [263, 28] width 449 height 19
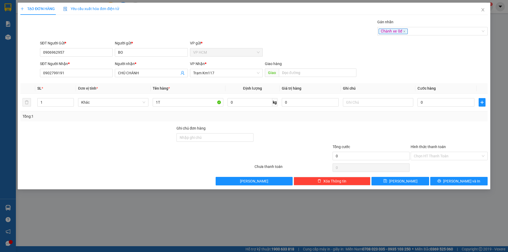
click at [441, 86] on th "Cước hàng" at bounding box center [445, 88] width 61 height 10
click at [445, 103] on input "0" at bounding box center [445, 102] width 57 height 8
click at [428, 34] on div "Chành xe 0đ" at bounding box center [429, 31] width 102 height 6
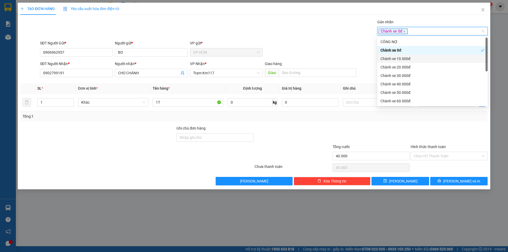
click at [403, 57] on div "Chành xe 10.000đ" at bounding box center [432, 59] width 104 height 6
click at [301, 26] on div "Gán nhãn Chành xe 0đ Chành xe 10.000đ" at bounding box center [263, 28] width 449 height 19
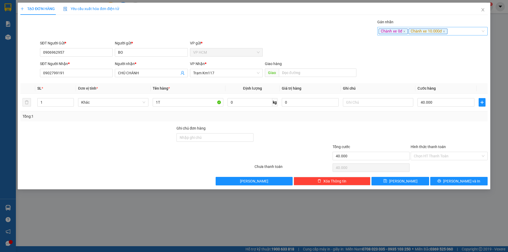
click at [457, 32] on div "Chành xe 0đ Chành xe 10.000đ" at bounding box center [429, 31] width 102 height 6
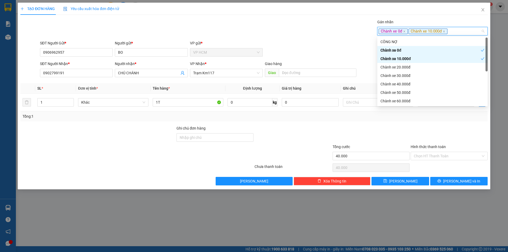
drag, startPoint x: 390, startPoint y: 48, endPoint x: 250, endPoint y: 38, distance: 140.4
click at [383, 47] on div "Chành xe 0đ" at bounding box center [432, 50] width 110 height 8
drag, startPoint x: 250, startPoint y: 38, endPoint x: 416, endPoint y: 119, distance: 185.4
click at [251, 39] on div "Transit Pickup Surcharge Ids Transit Deliver Surcharge Ids Transit Deliver Surc…" at bounding box center [253, 102] width 467 height 166
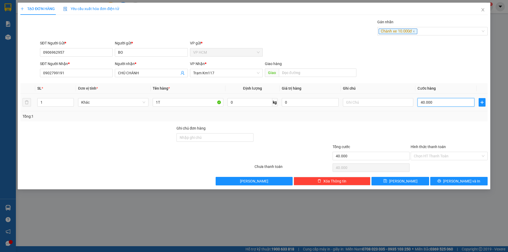
click at [429, 104] on input "40.000" at bounding box center [445, 102] width 57 height 8
click at [429, 100] on input "20" at bounding box center [445, 102] width 57 height 8
click at [425, 120] on div "Tổng: 1" at bounding box center [253, 116] width 467 height 10
click at [426, 155] on input "Hình thức thanh toán" at bounding box center [446, 156] width 67 height 8
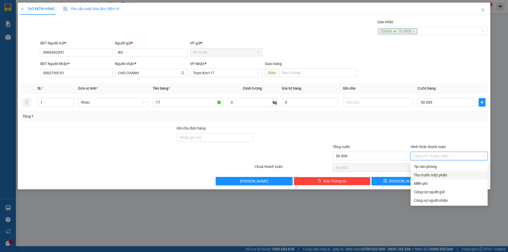
click at [425, 175] on div "Thu trước một phần" at bounding box center [448, 175] width 71 height 6
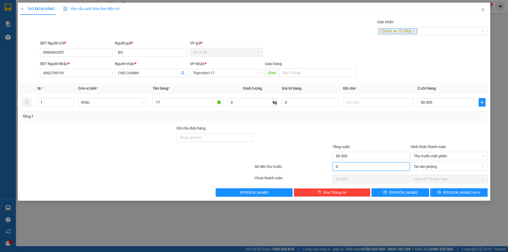
click at [353, 168] on input "0" at bounding box center [370, 166] width 77 height 8
click at [441, 190] on icon "printer" at bounding box center [439, 192] width 4 height 4
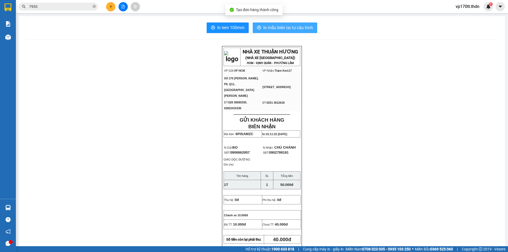
click at [263, 26] on span "In mẫu biên lai tự cấu hình" at bounding box center [288, 27] width 50 height 7
click at [263, 31] on span "In mẫu biên lai tự cấu hình" at bounding box center [288, 27] width 50 height 7
